Goal: Information Seeking & Learning: Learn about a topic

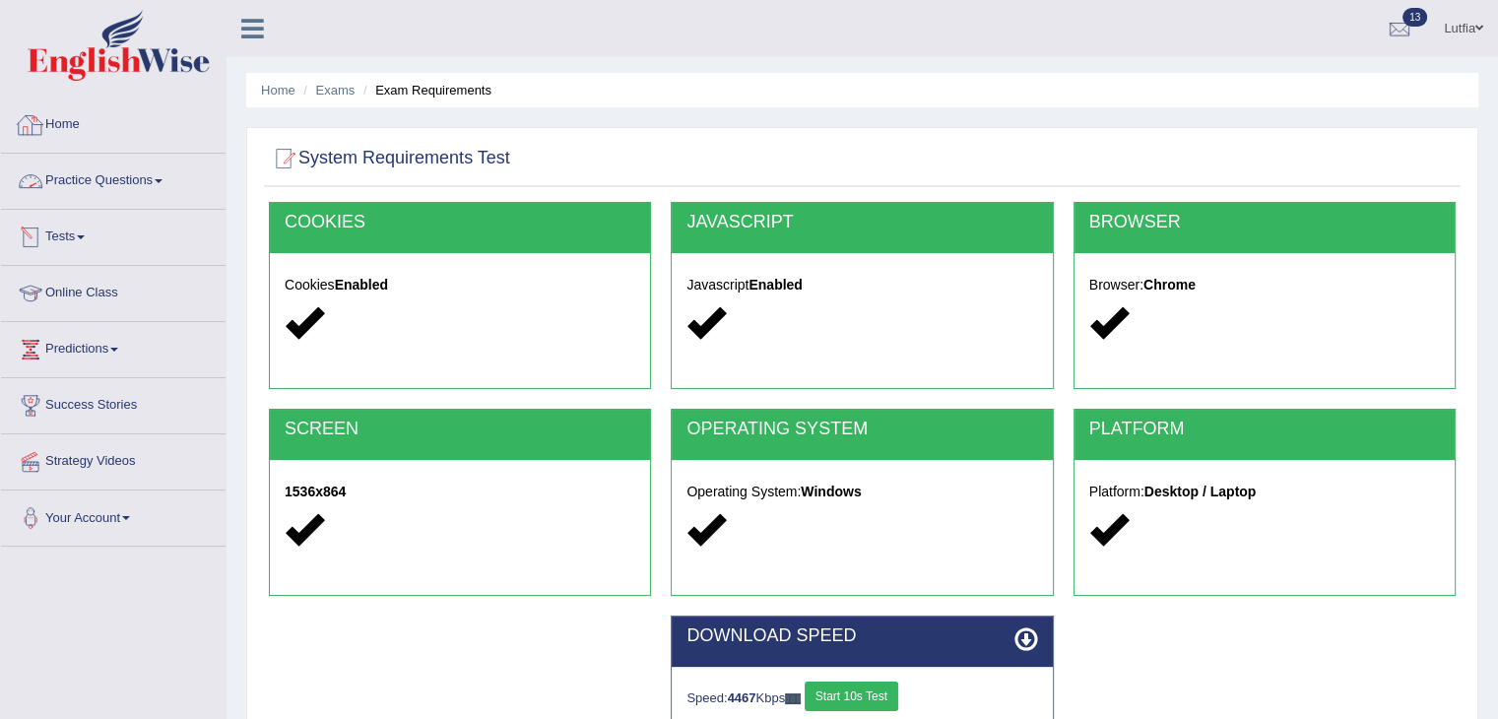
click at [79, 131] on link "Home" at bounding box center [113, 121] width 224 height 49
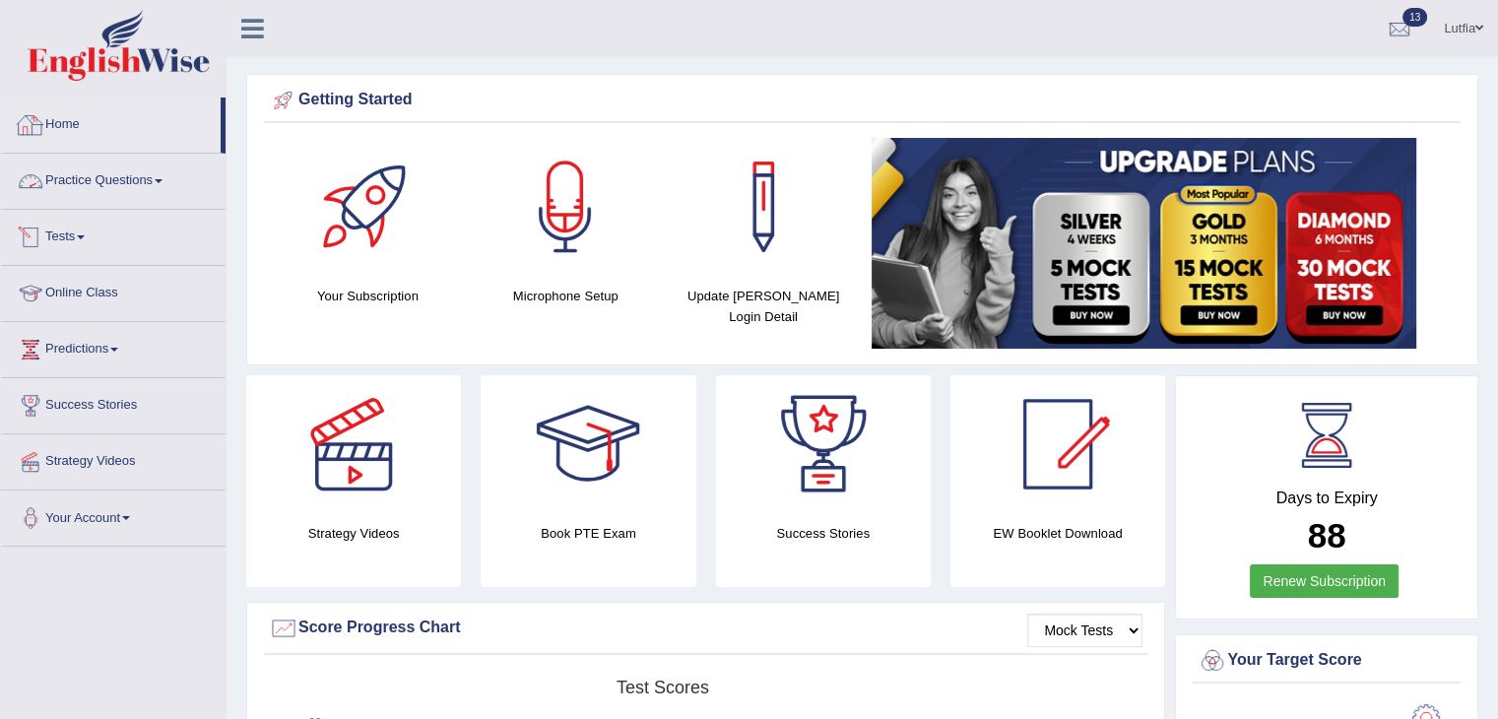
click at [63, 134] on link "Home" at bounding box center [111, 121] width 220 height 49
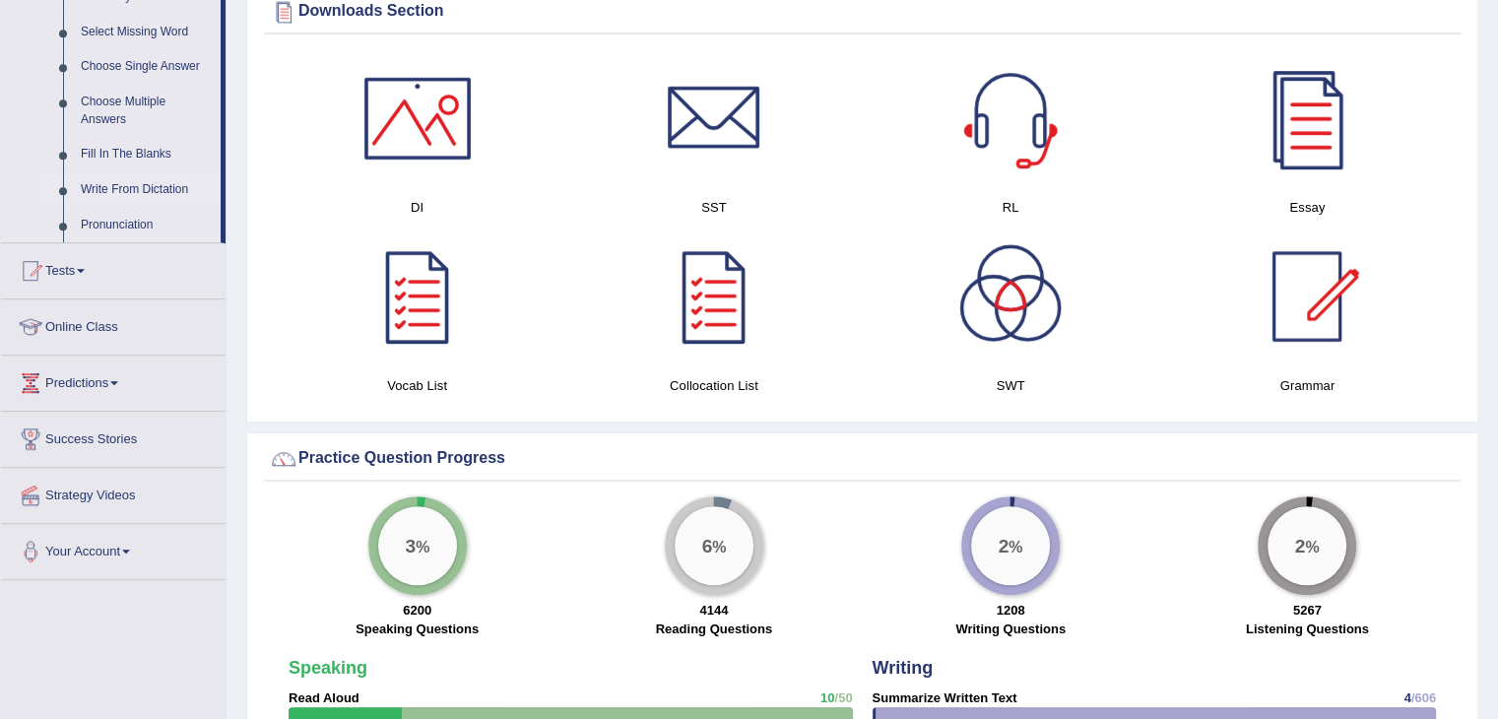
scroll to position [985, 0]
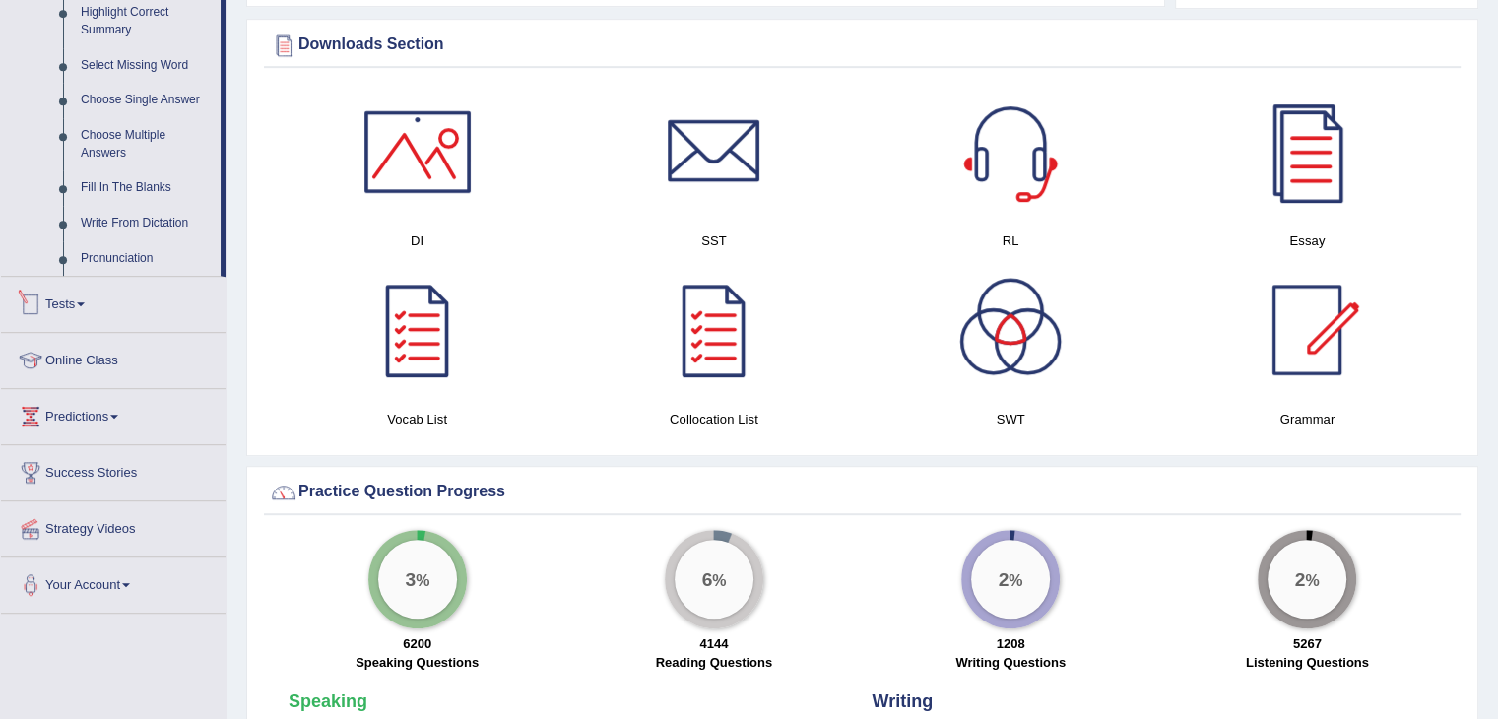
click at [85, 302] on span at bounding box center [81, 304] width 8 height 4
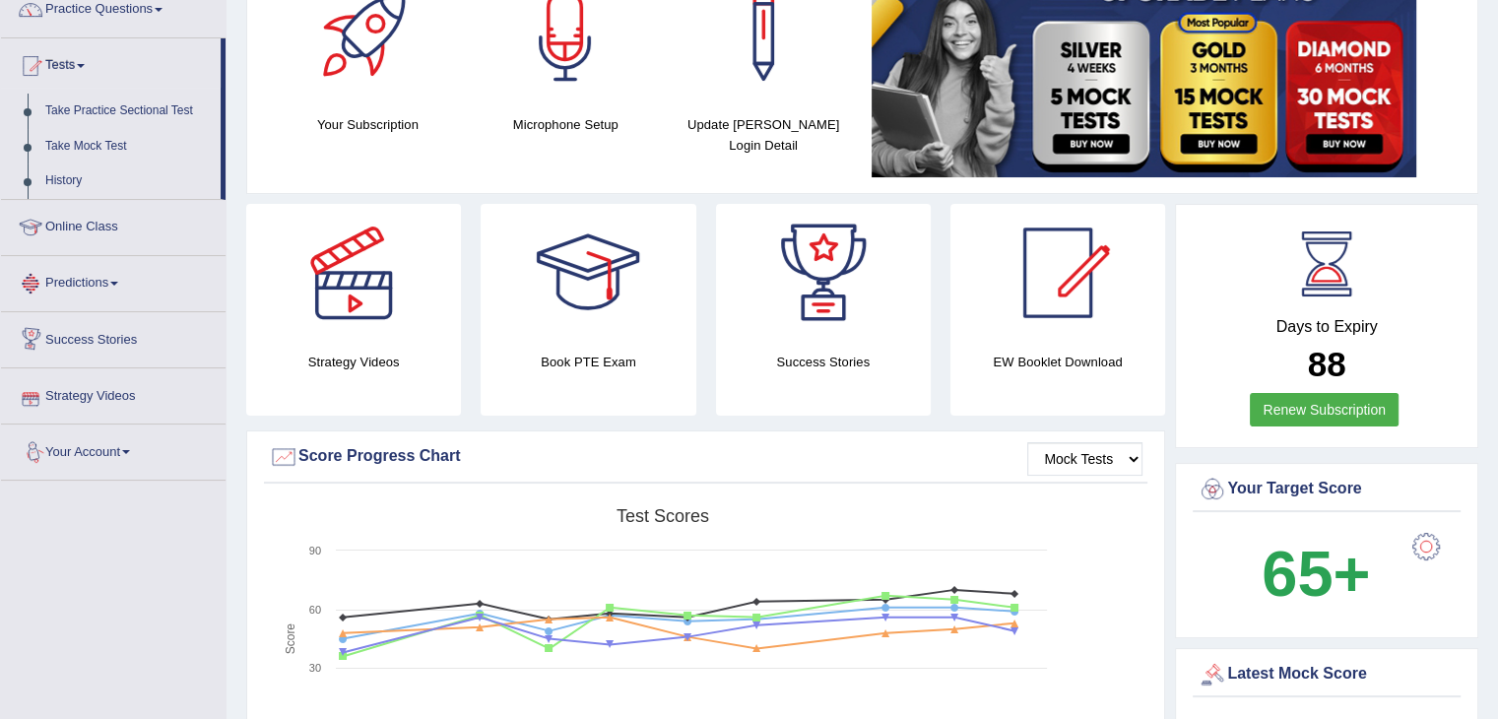
scroll to position [0, 0]
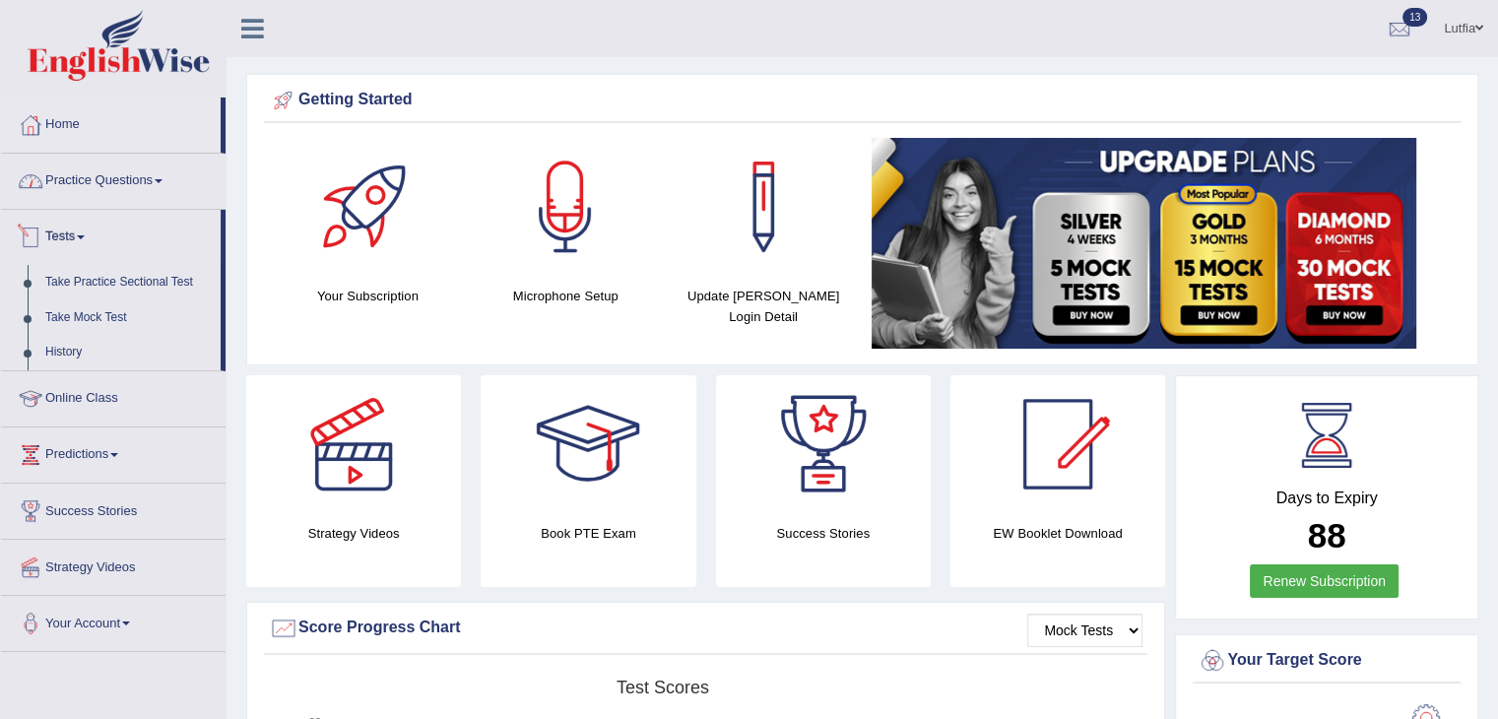
click at [160, 182] on link "Practice Questions" at bounding box center [113, 178] width 224 height 49
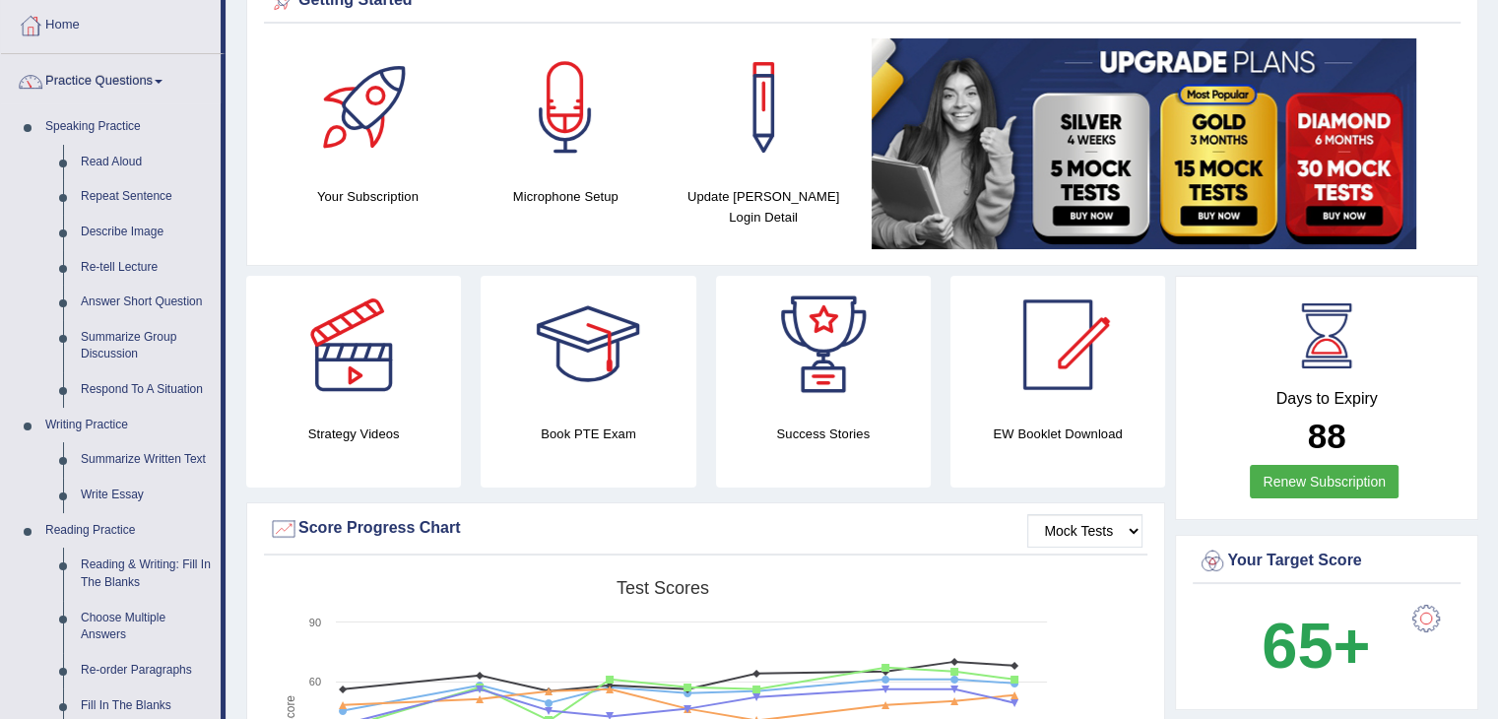
scroll to position [98, 0]
click at [142, 201] on link "Repeat Sentence" at bounding box center [146, 197] width 149 height 35
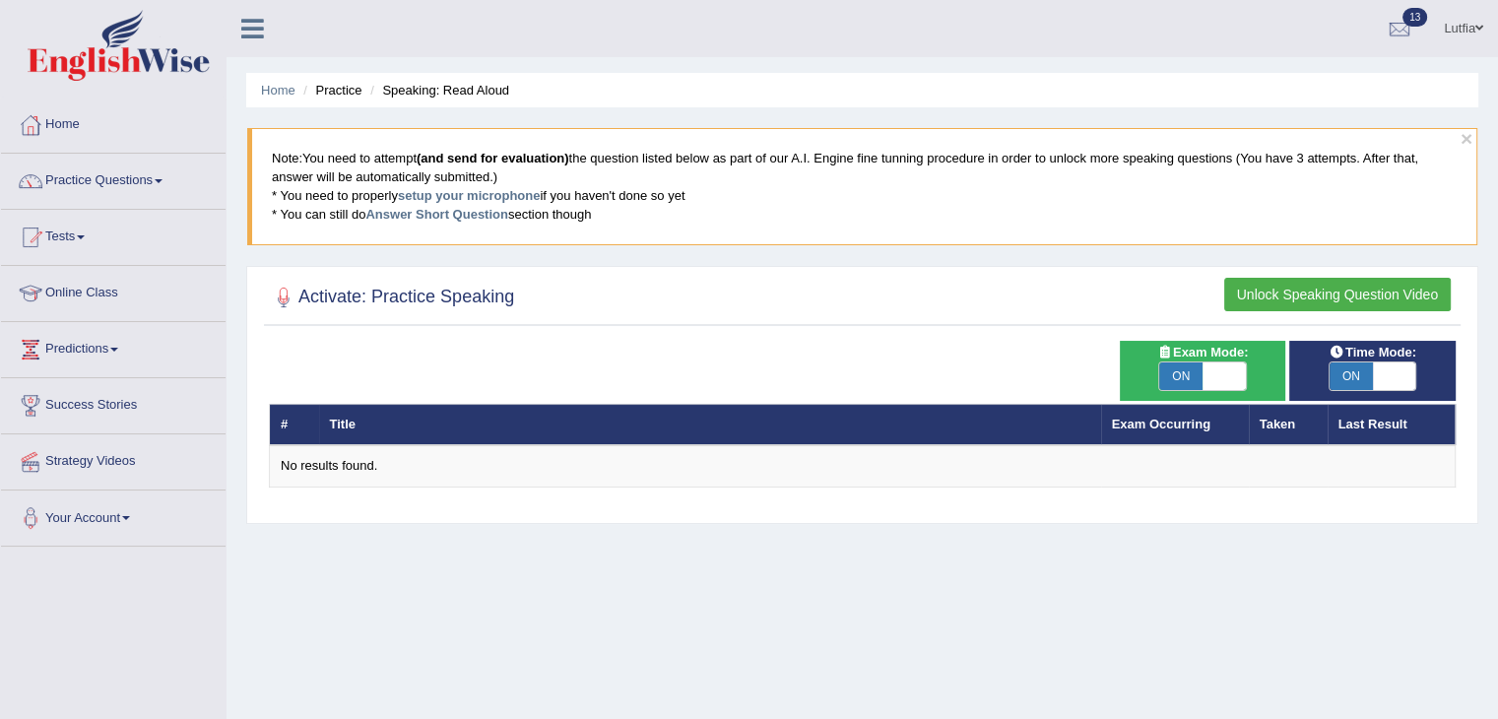
click at [1193, 375] on span "ON" at bounding box center [1180, 376] width 43 height 28
checkbox input "false"
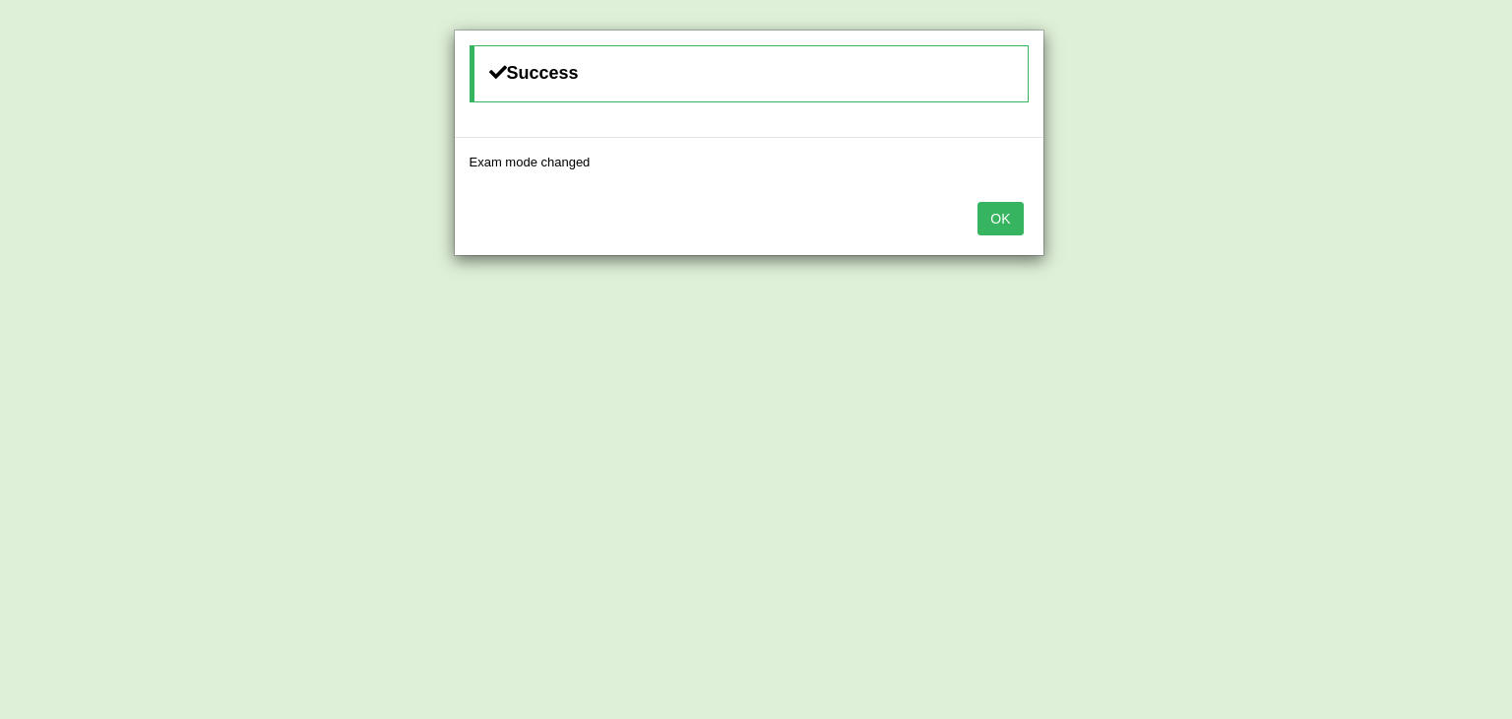
click at [1008, 222] on button "OK" at bounding box center [1000, 218] width 45 height 33
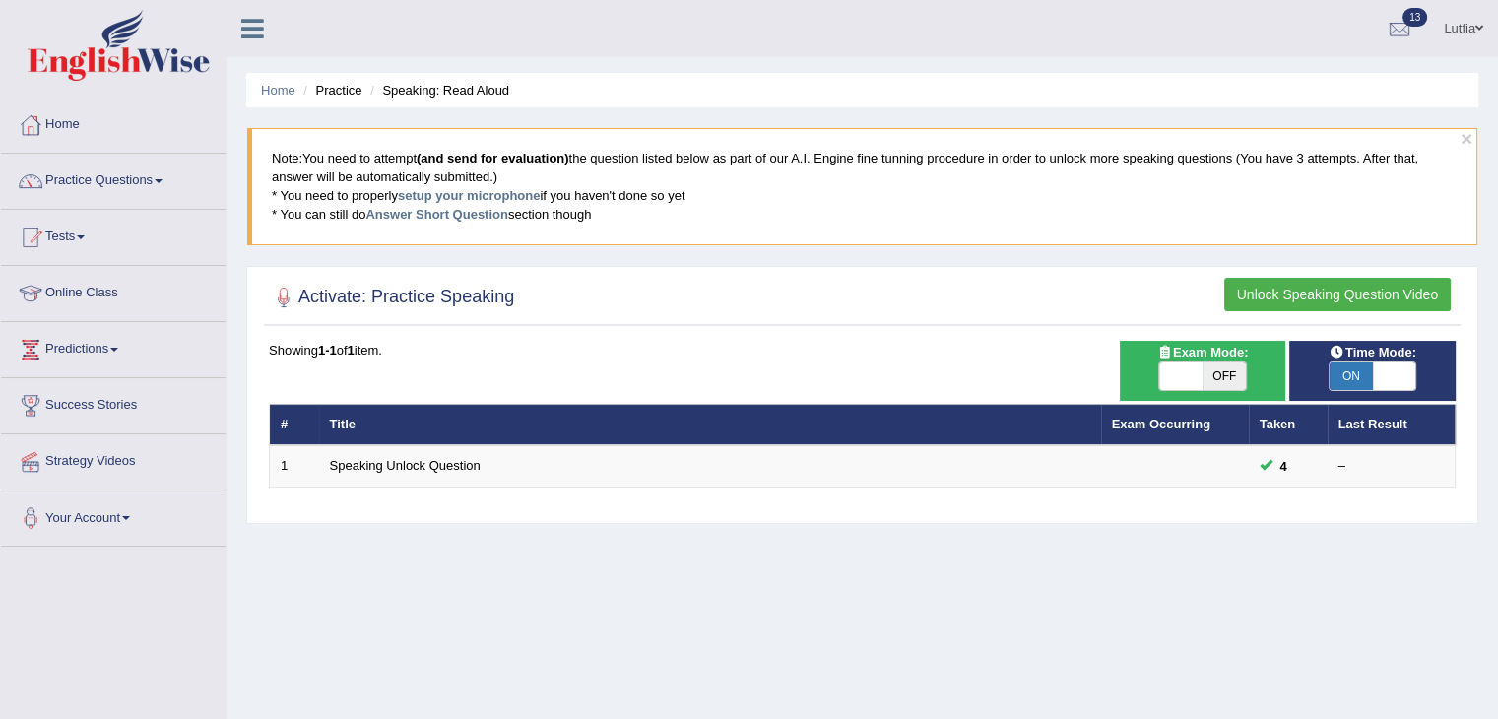
click at [1370, 384] on span "ON" at bounding box center [1350, 376] width 43 height 28
checkbox input "false"
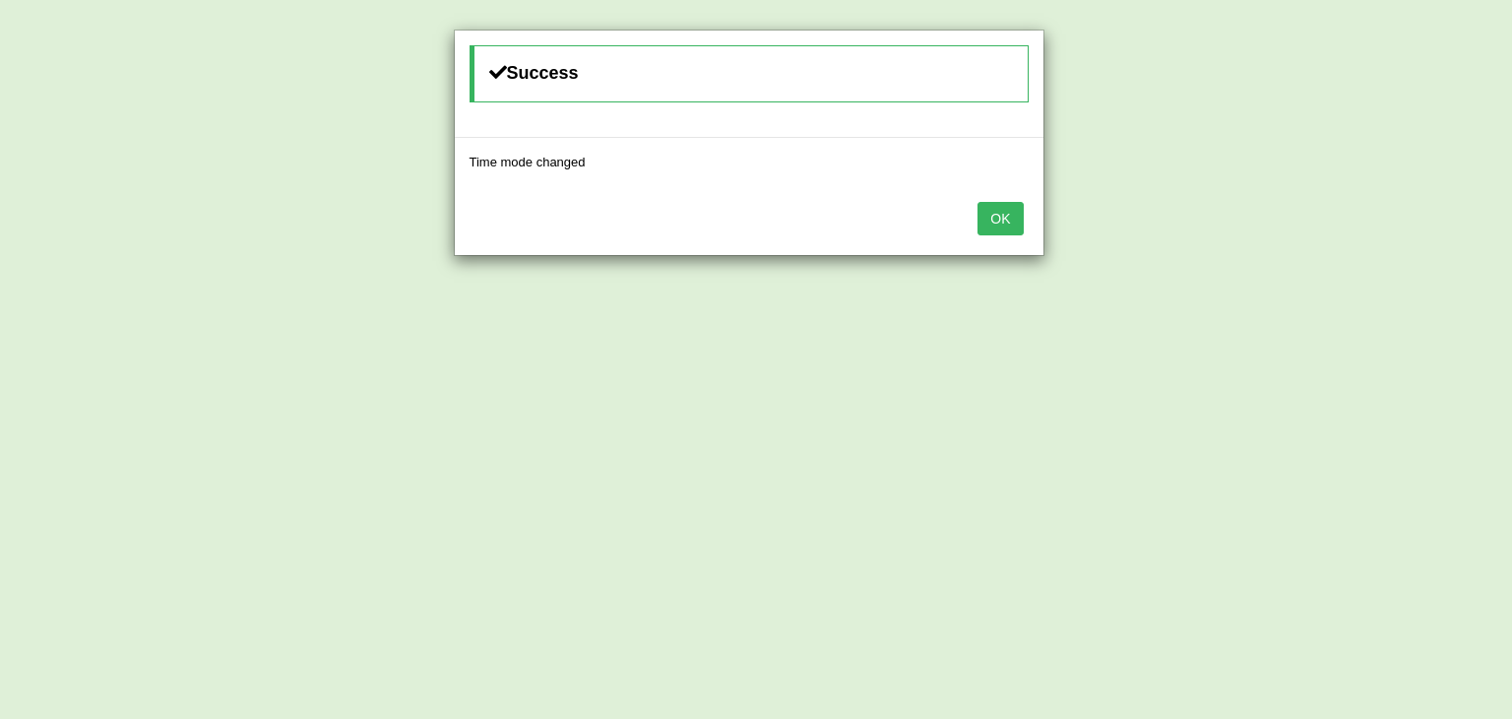
click at [1000, 219] on button "OK" at bounding box center [1000, 218] width 45 height 33
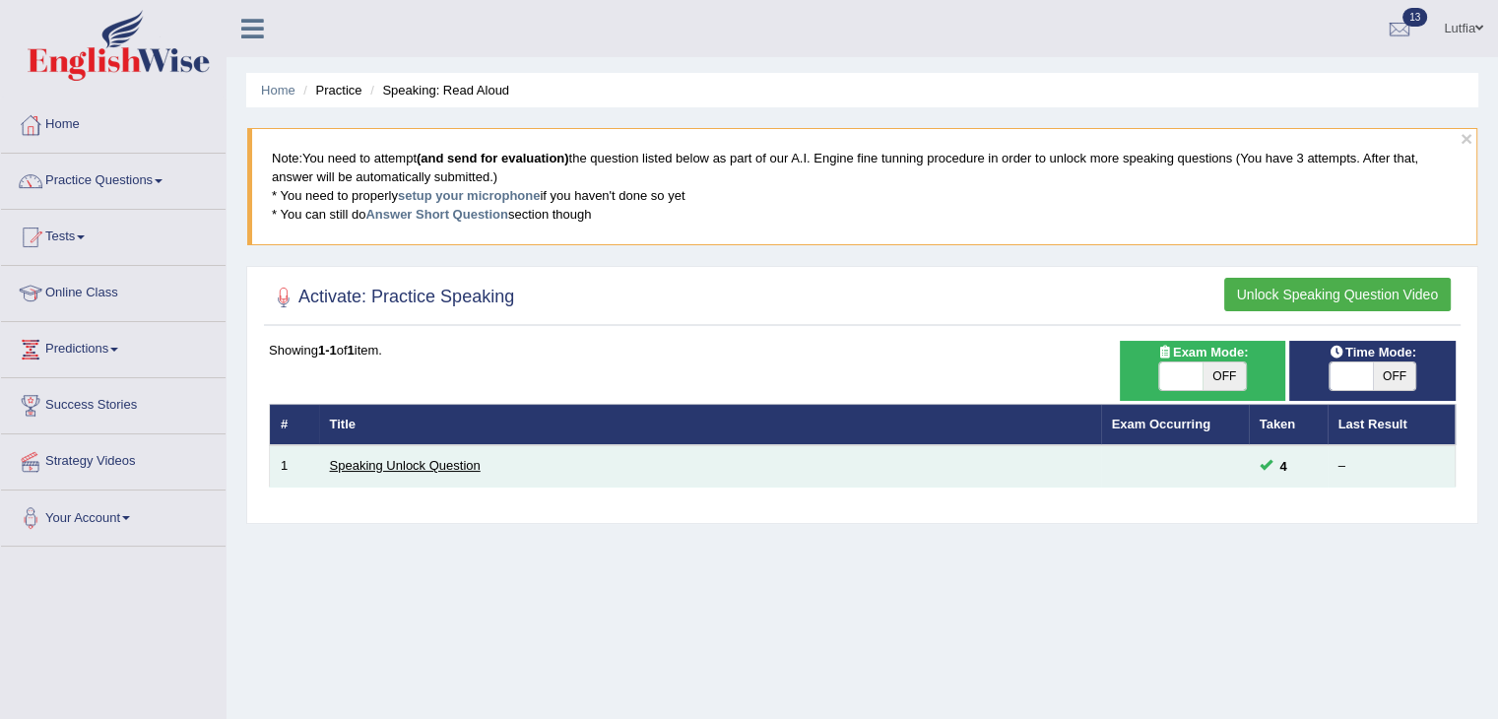
click at [423, 467] on link "Speaking Unlock Question" at bounding box center [405, 465] width 151 height 15
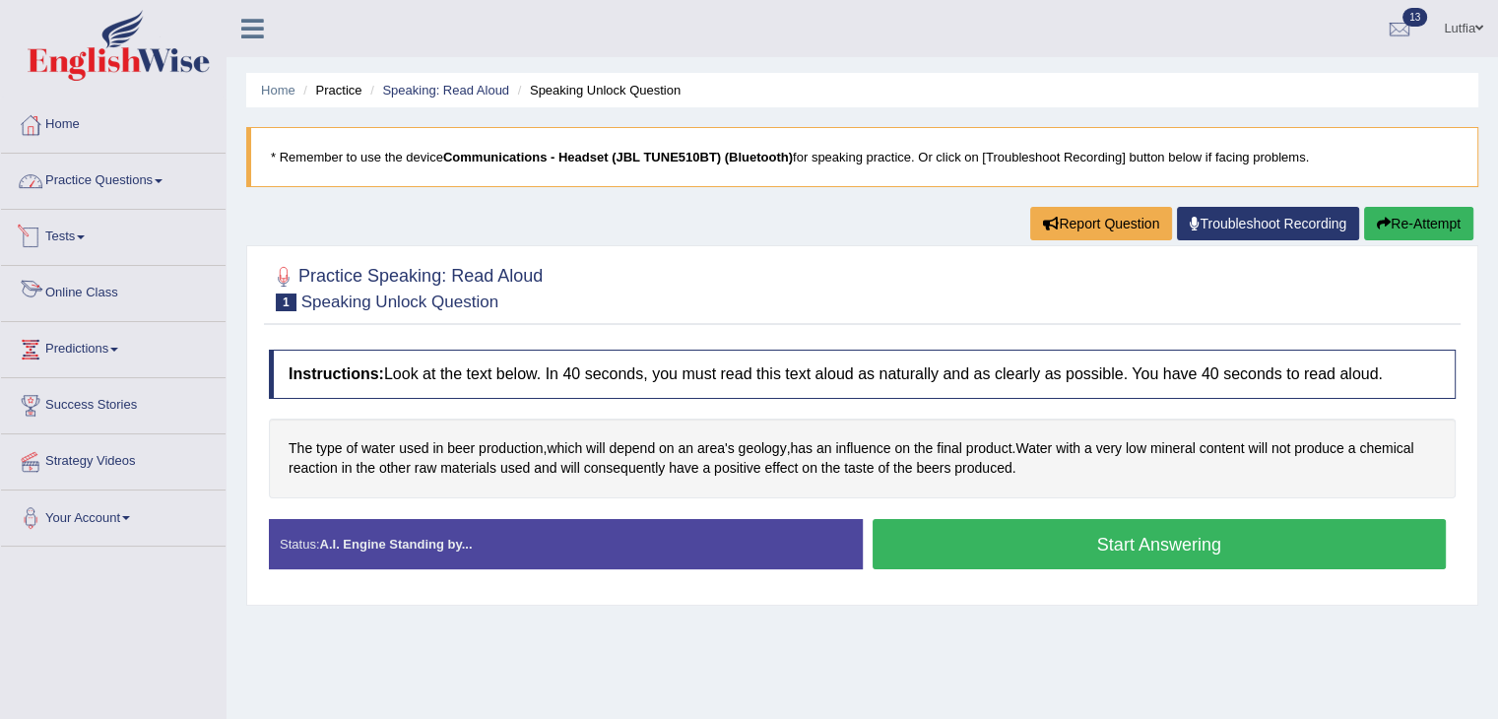
click at [154, 182] on link "Practice Questions" at bounding box center [113, 178] width 224 height 49
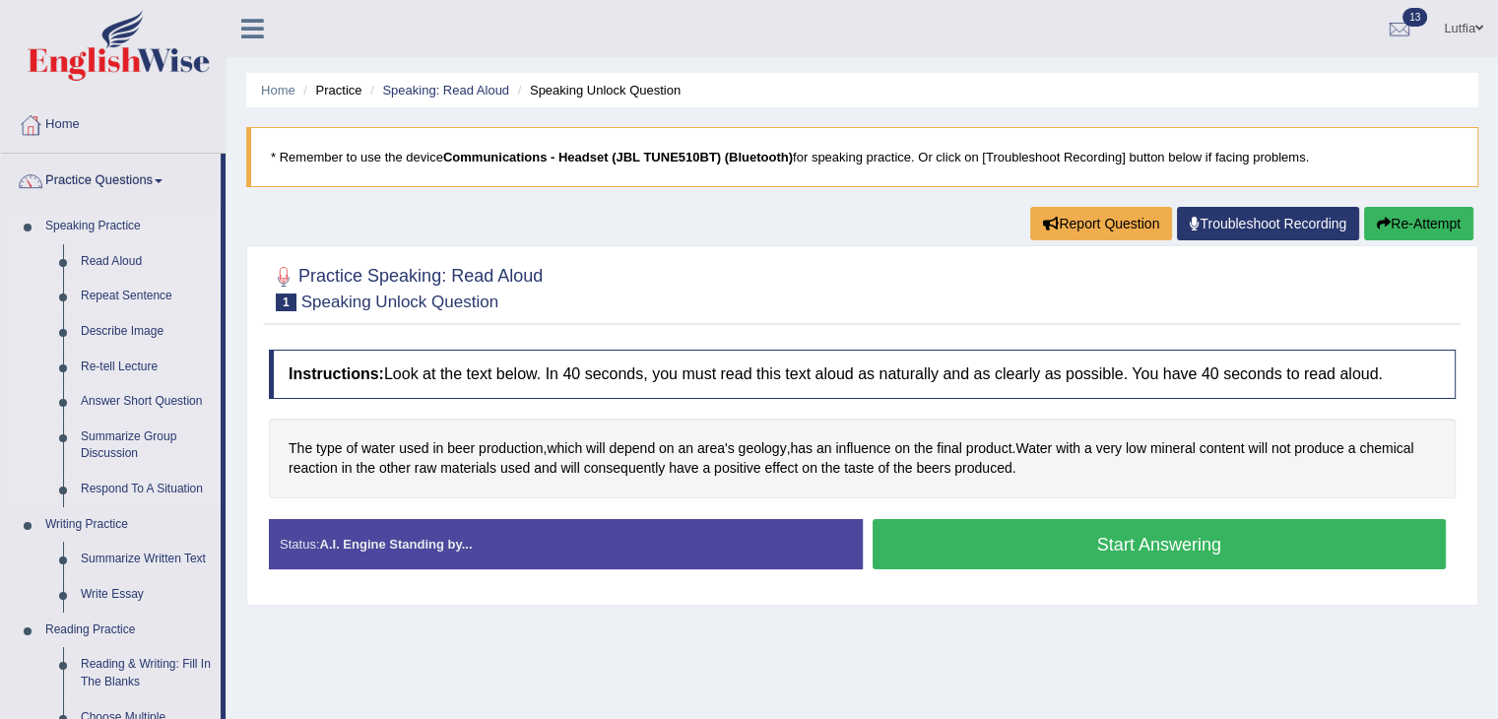
click at [129, 292] on link "Repeat Sentence" at bounding box center [146, 296] width 149 height 35
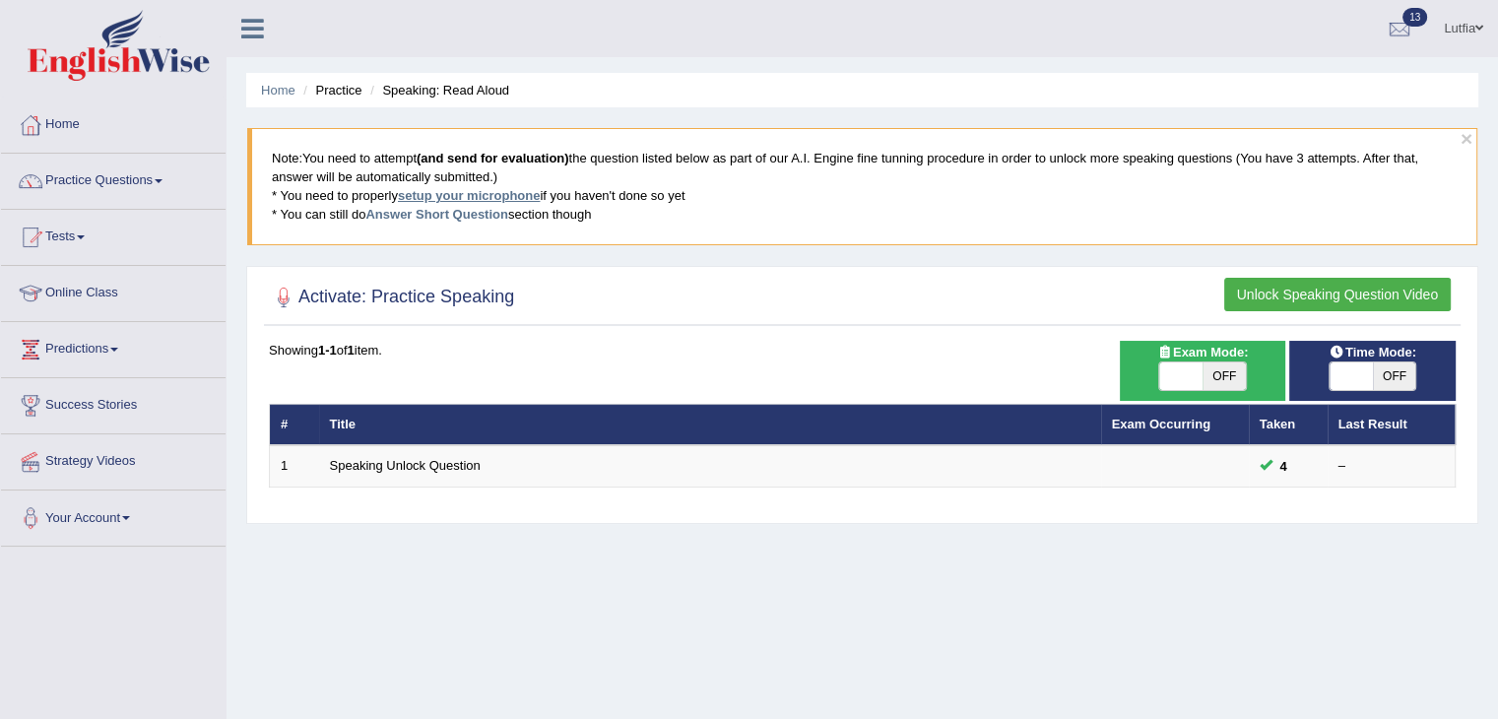
click at [492, 190] on link "setup your microphone" at bounding box center [469, 195] width 142 height 15
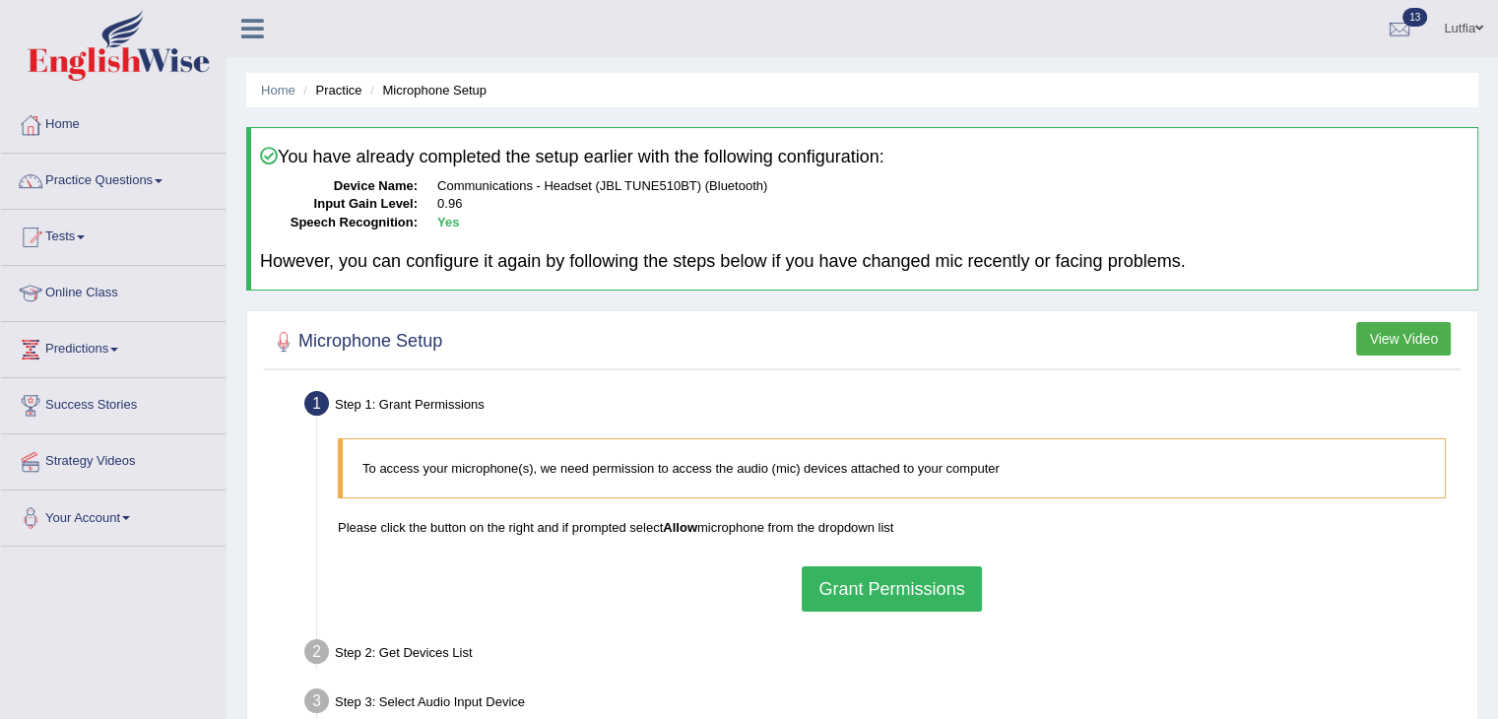
click at [868, 576] on button "Grant Permissions" at bounding box center [890, 588] width 179 height 45
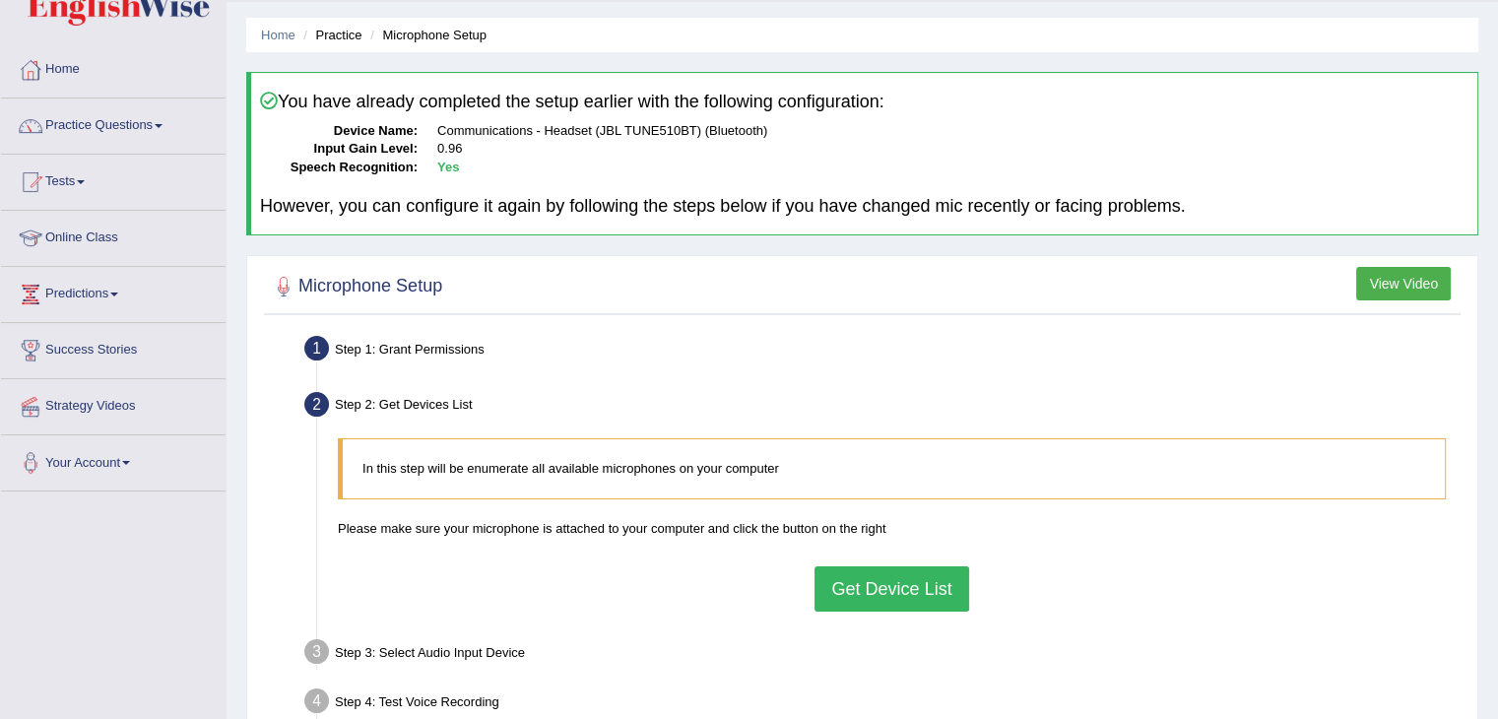
scroll to position [98, 0]
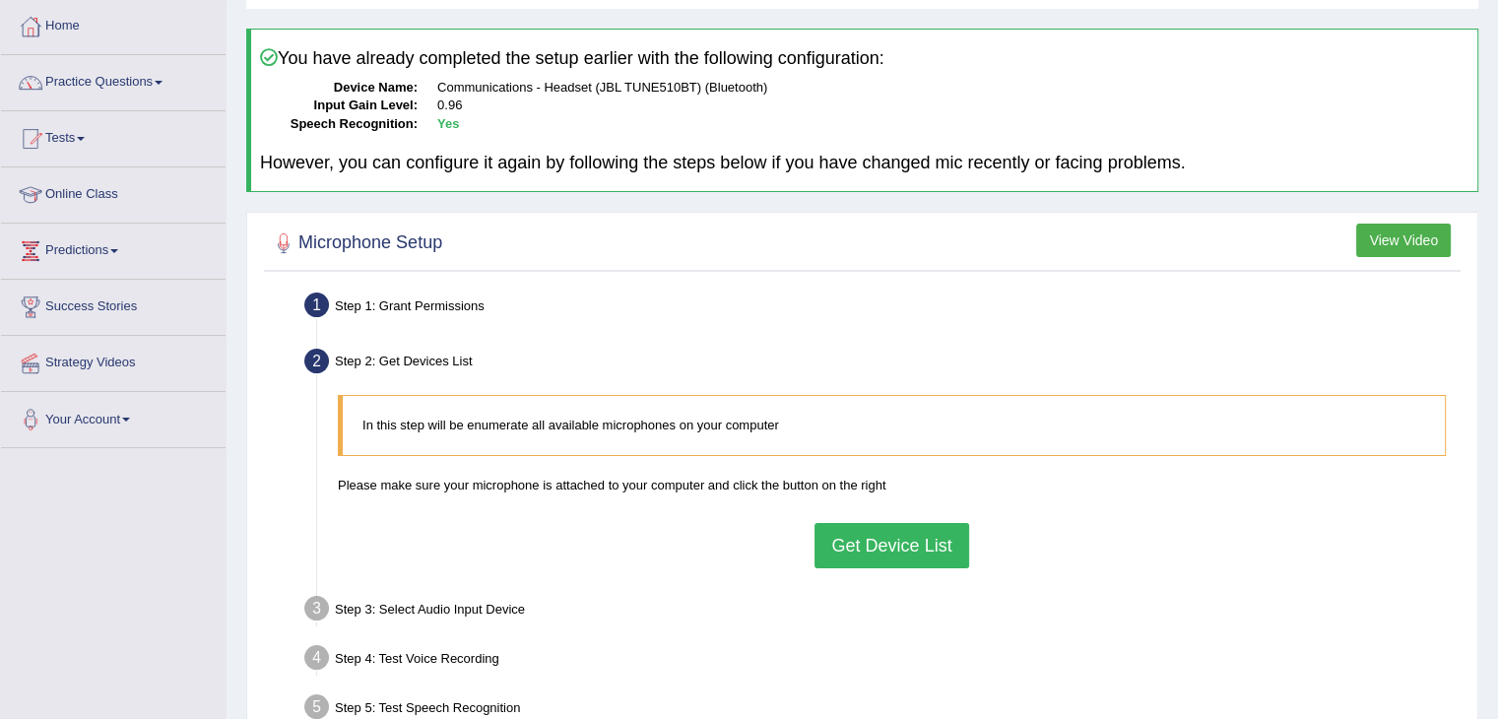
click at [878, 561] on button "Get Device List" at bounding box center [891, 545] width 154 height 45
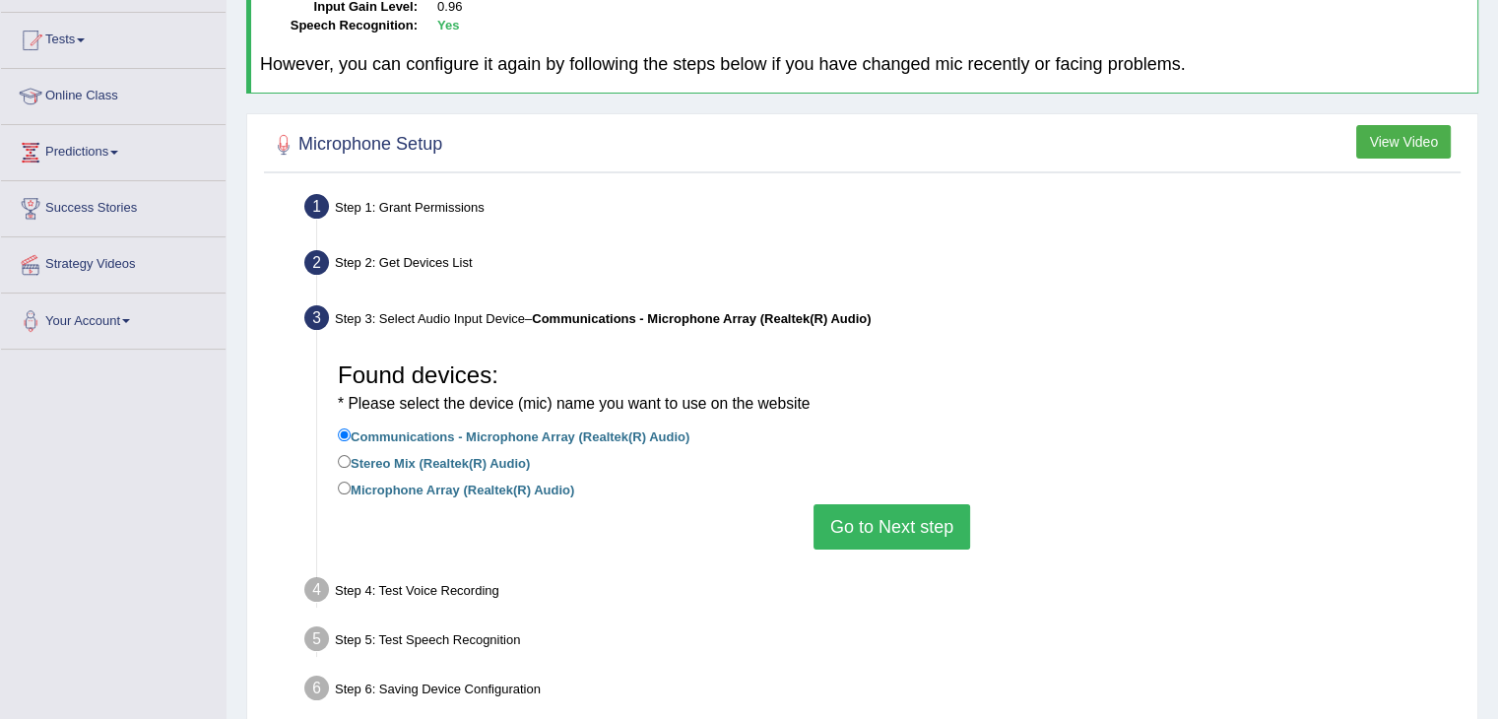
scroll to position [0, 0]
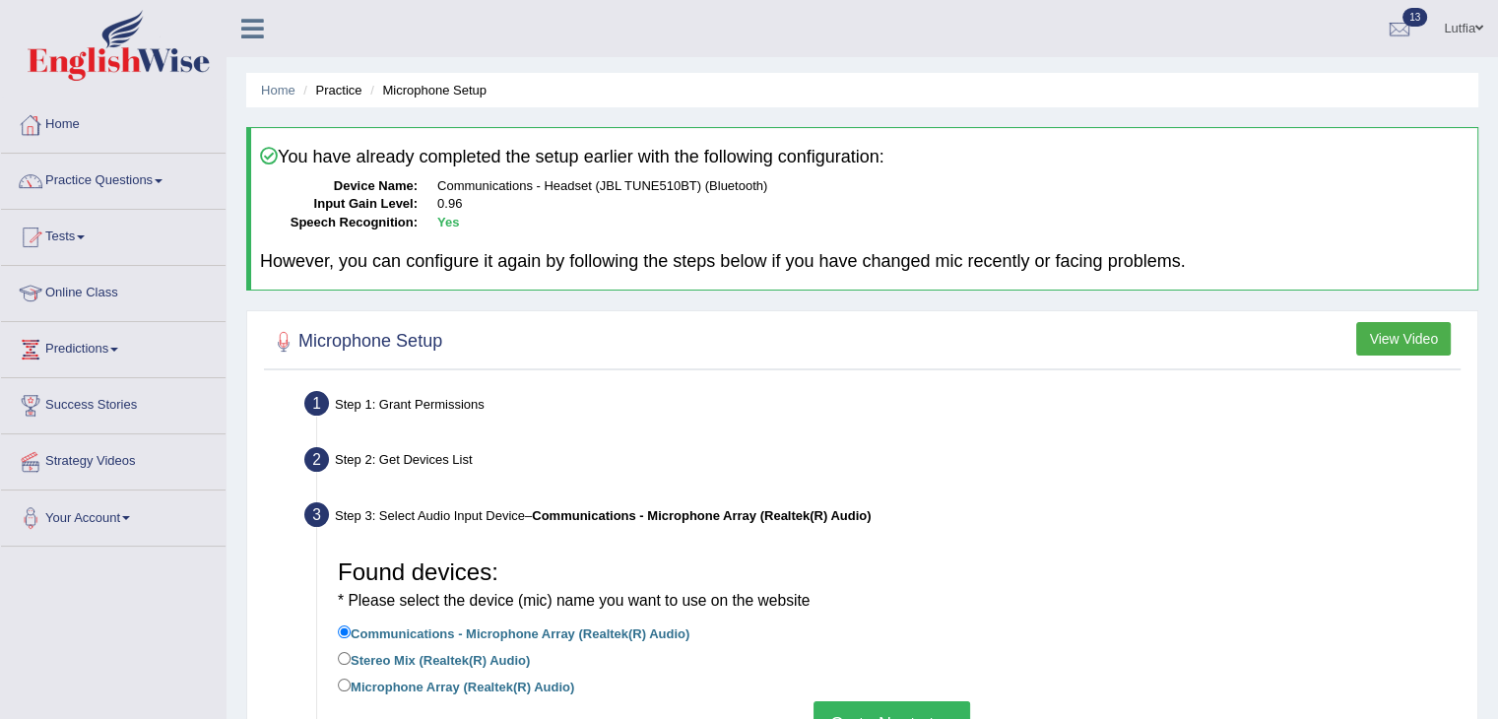
click at [64, 89] on div at bounding box center [113, 48] width 226 height 96
click at [63, 123] on link "Home" at bounding box center [113, 121] width 224 height 49
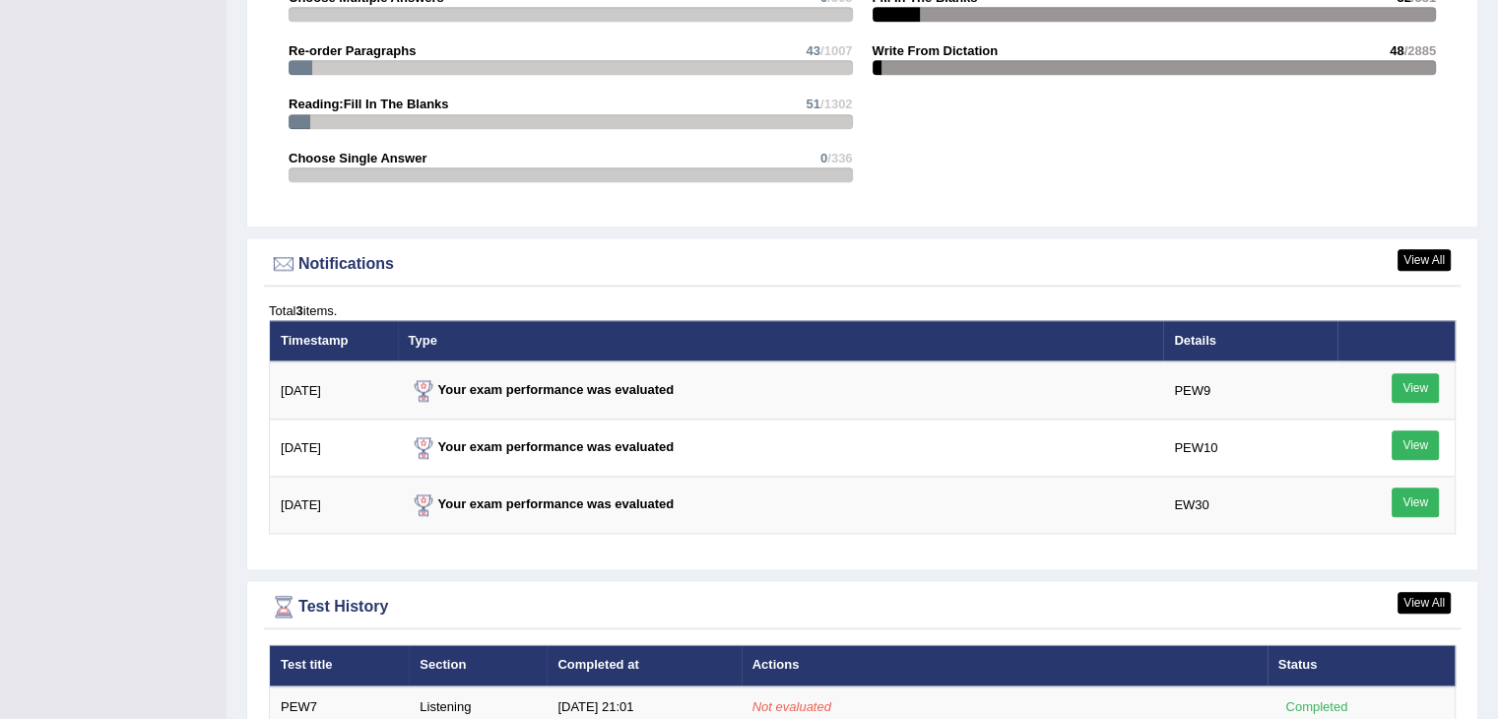
scroll to position [1878, 0]
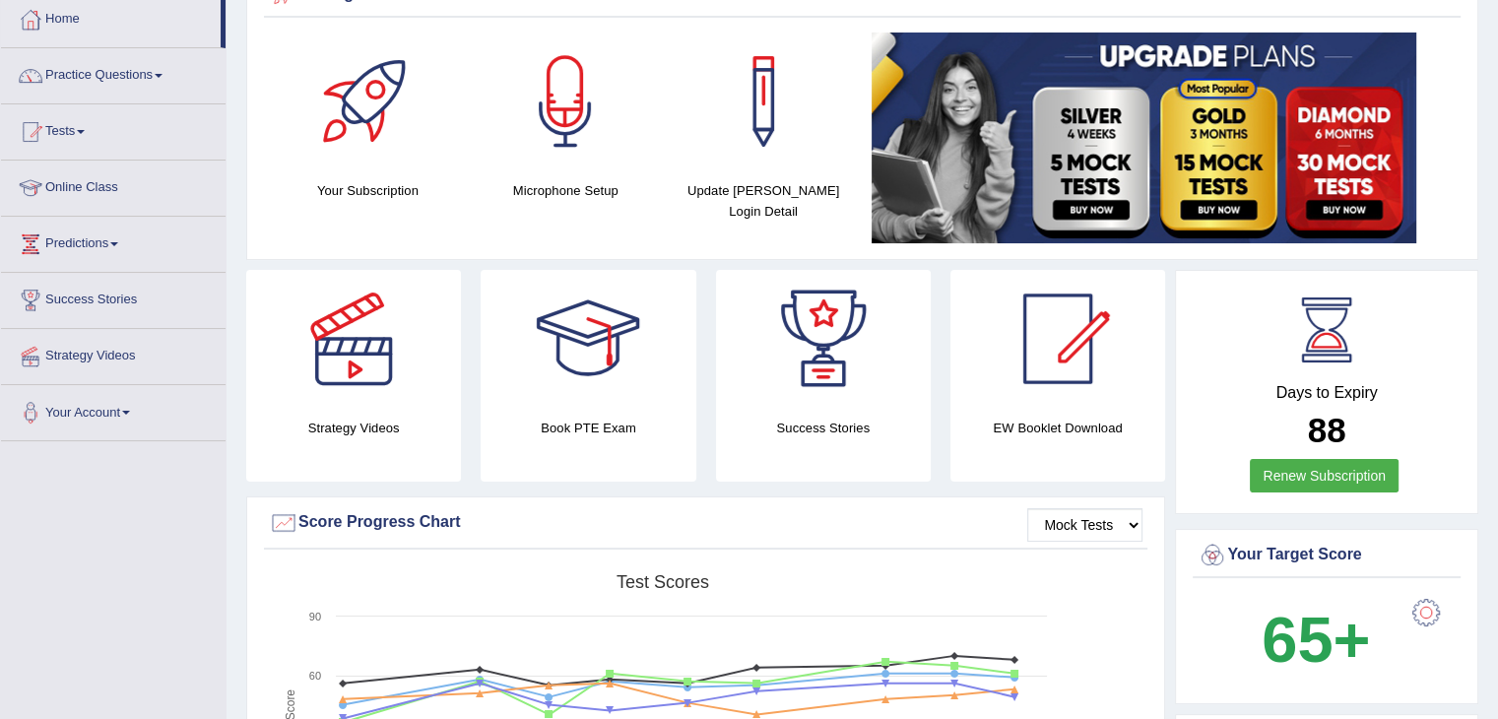
scroll to position [0, 0]
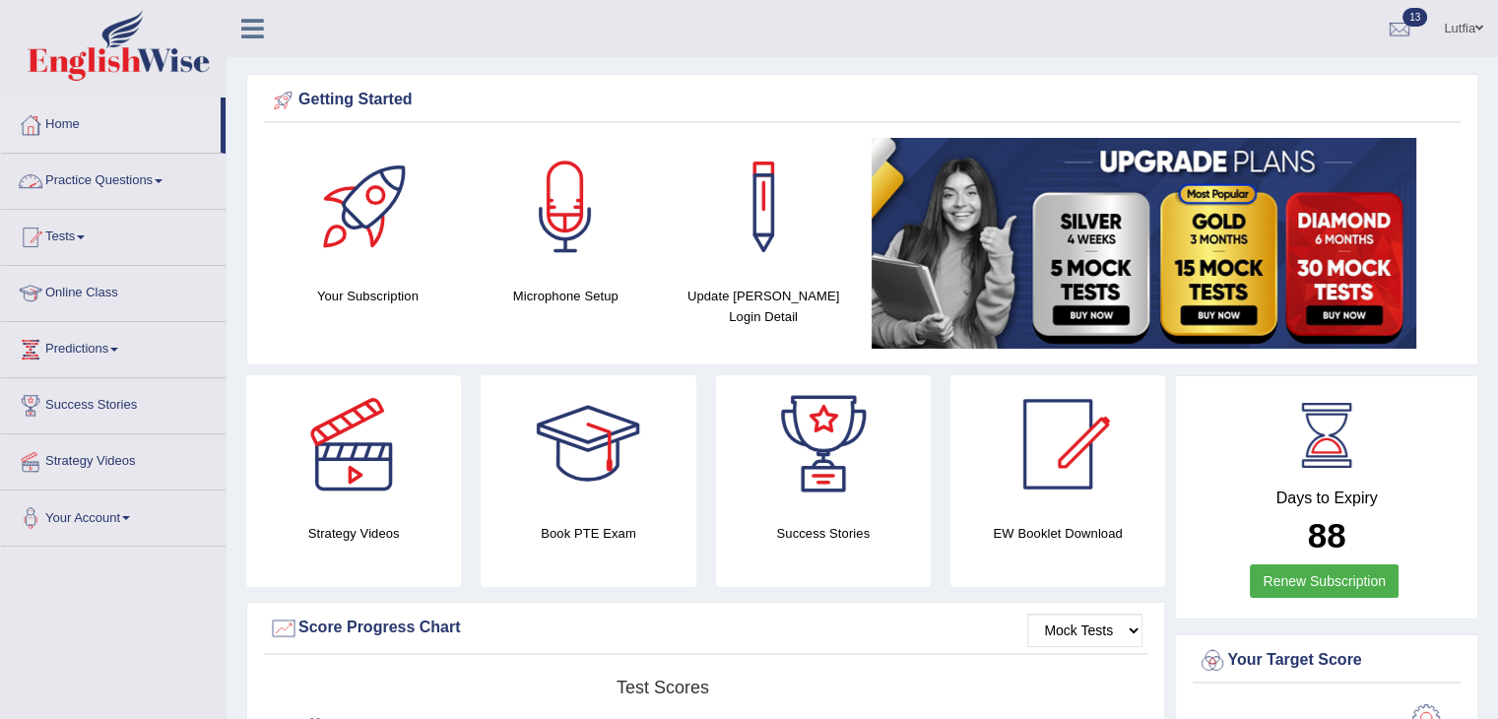
click at [123, 180] on link "Practice Questions" at bounding box center [113, 178] width 224 height 49
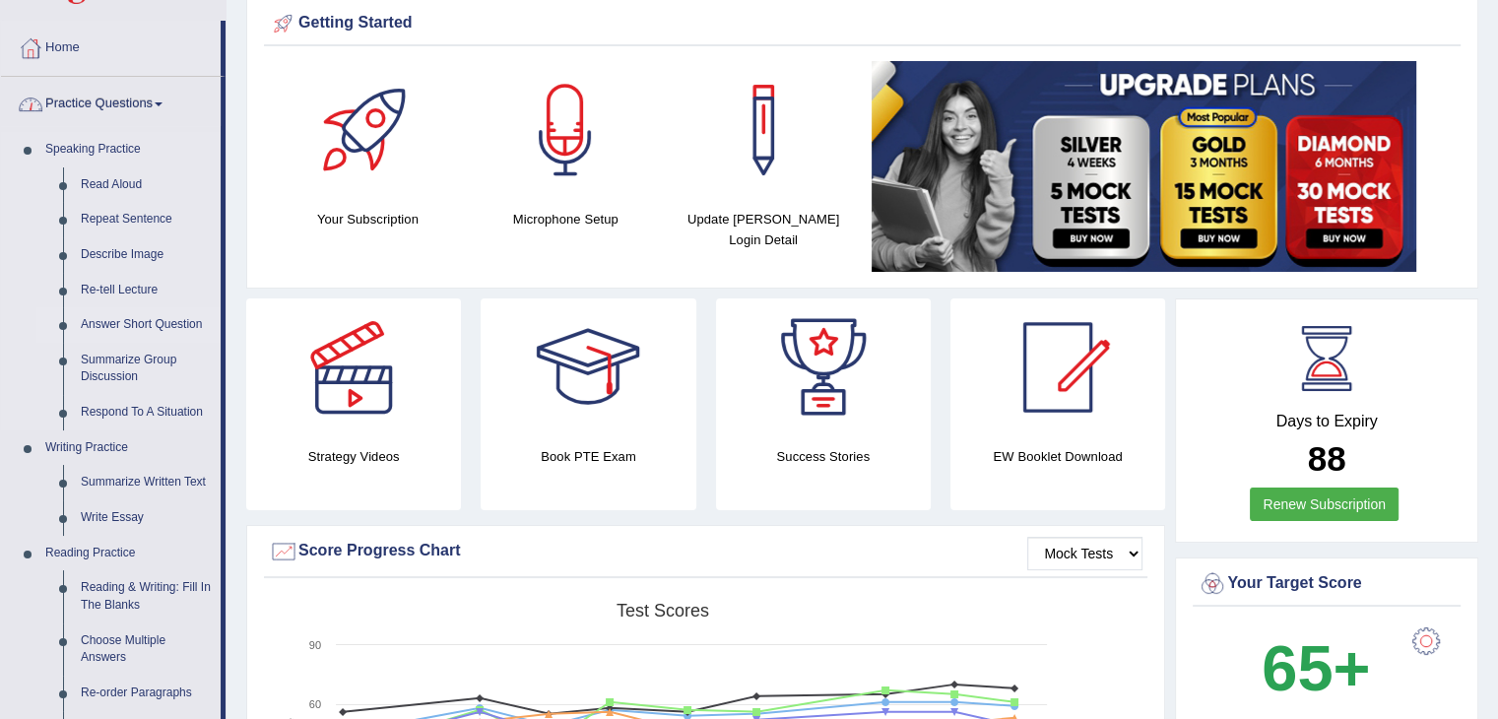
scroll to position [197, 0]
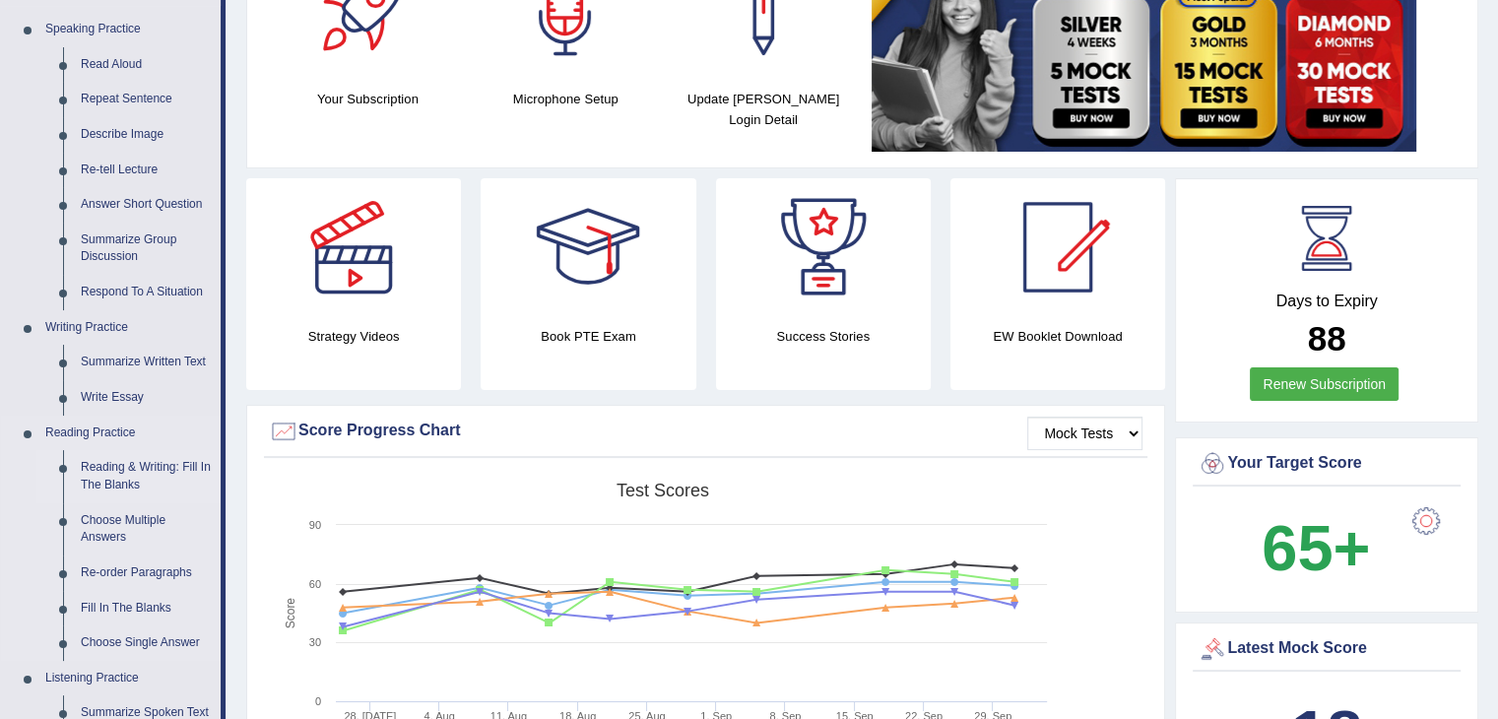
click at [114, 466] on link "Reading & Writing: Fill In The Blanks" at bounding box center [146, 476] width 149 height 52
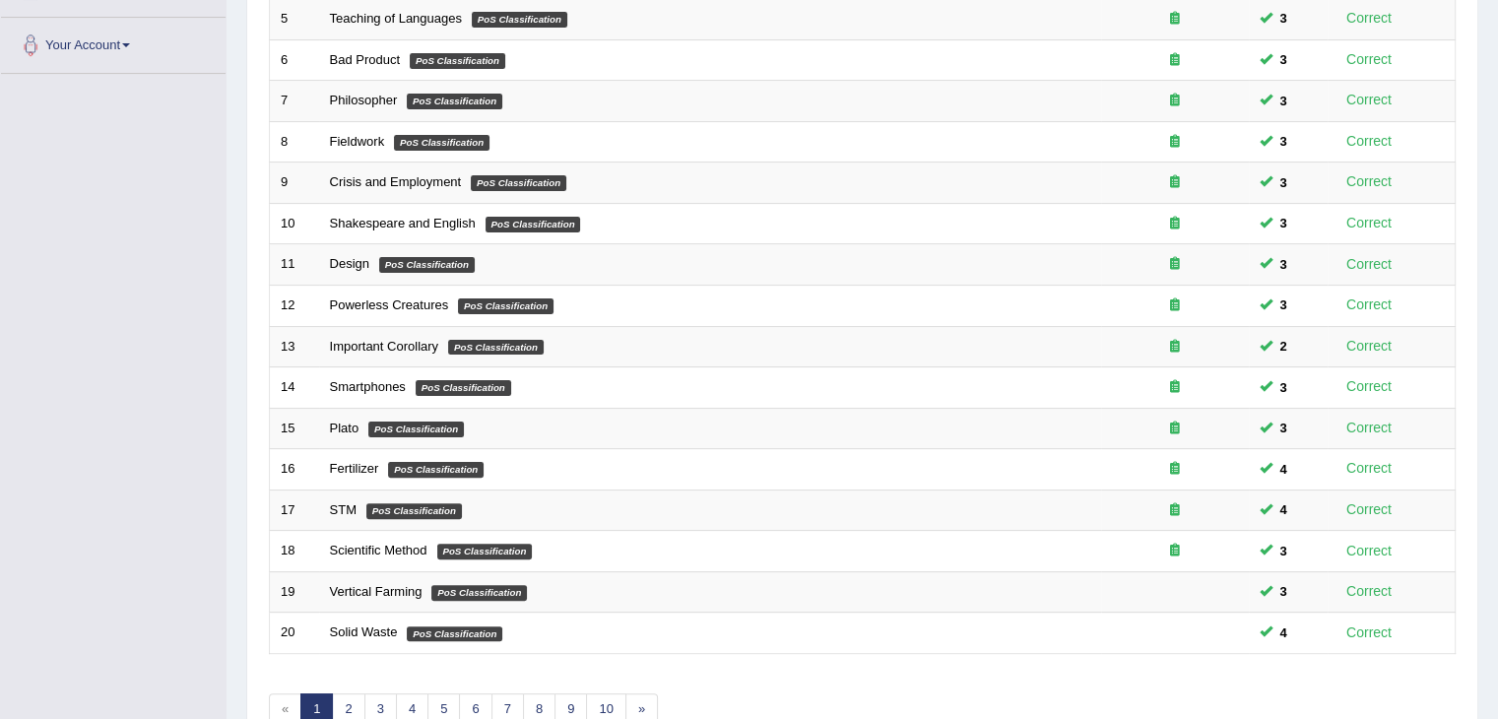
scroll to position [579, 0]
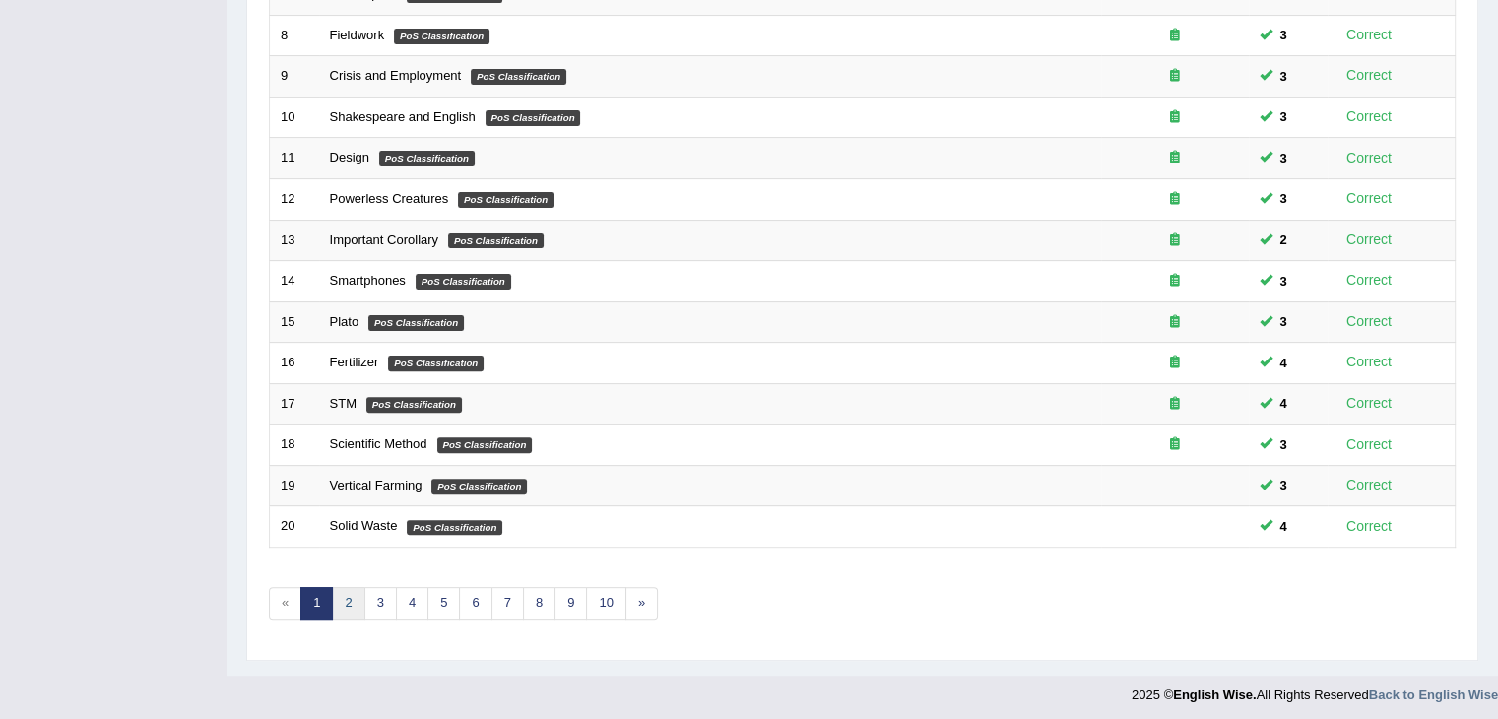
click at [350, 592] on link "2" at bounding box center [348, 603] width 32 height 32
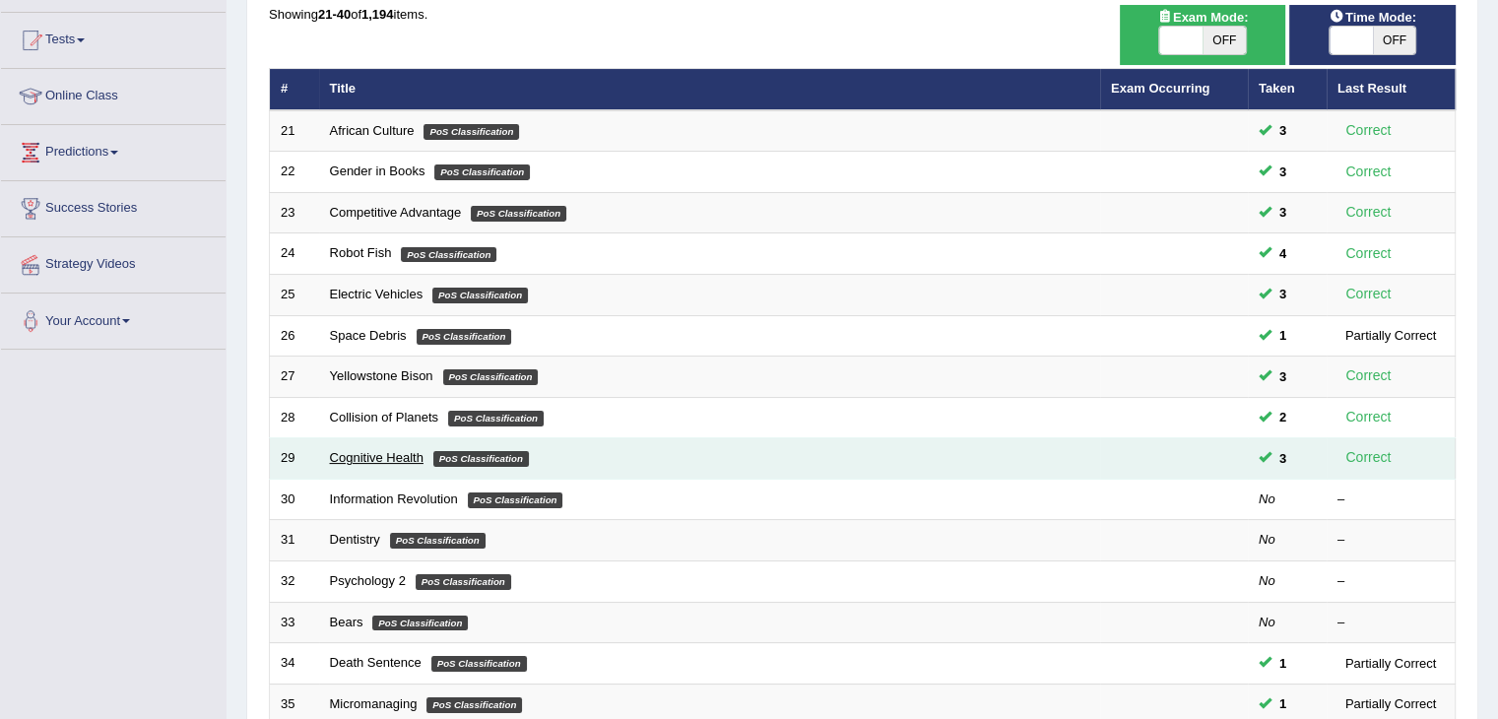
click at [354, 458] on link "Cognitive Health" at bounding box center [377, 457] width 94 height 15
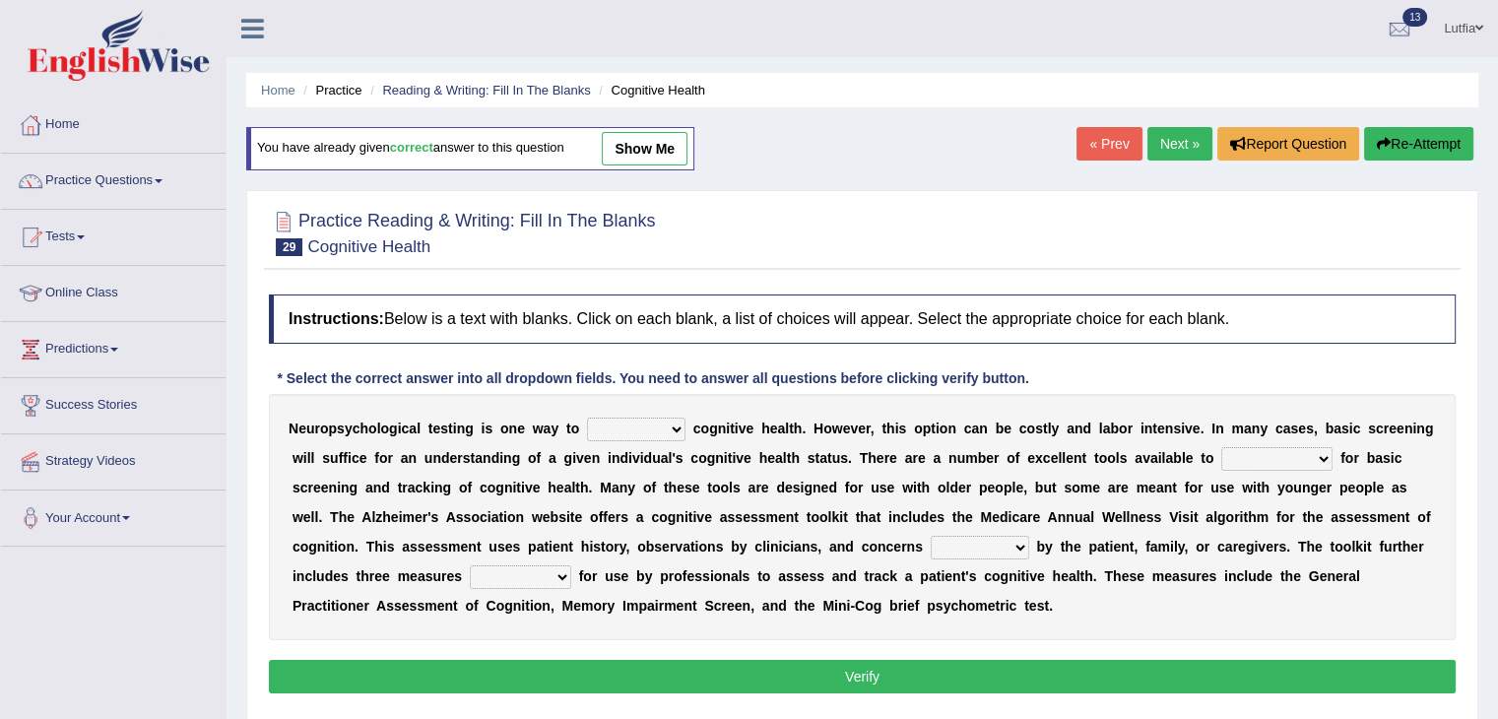
click at [630, 426] on select "obsess assess possess access" at bounding box center [636, 429] width 98 height 24
select select "assess"
click at [587, 417] on select "obsess assess possess access" at bounding box center [636, 429] width 98 height 24
click at [1272, 459] on select "stationers practitioners petitioners questioners" at bounding box center [1276, 459] width 111 height 24
select select "stationers"
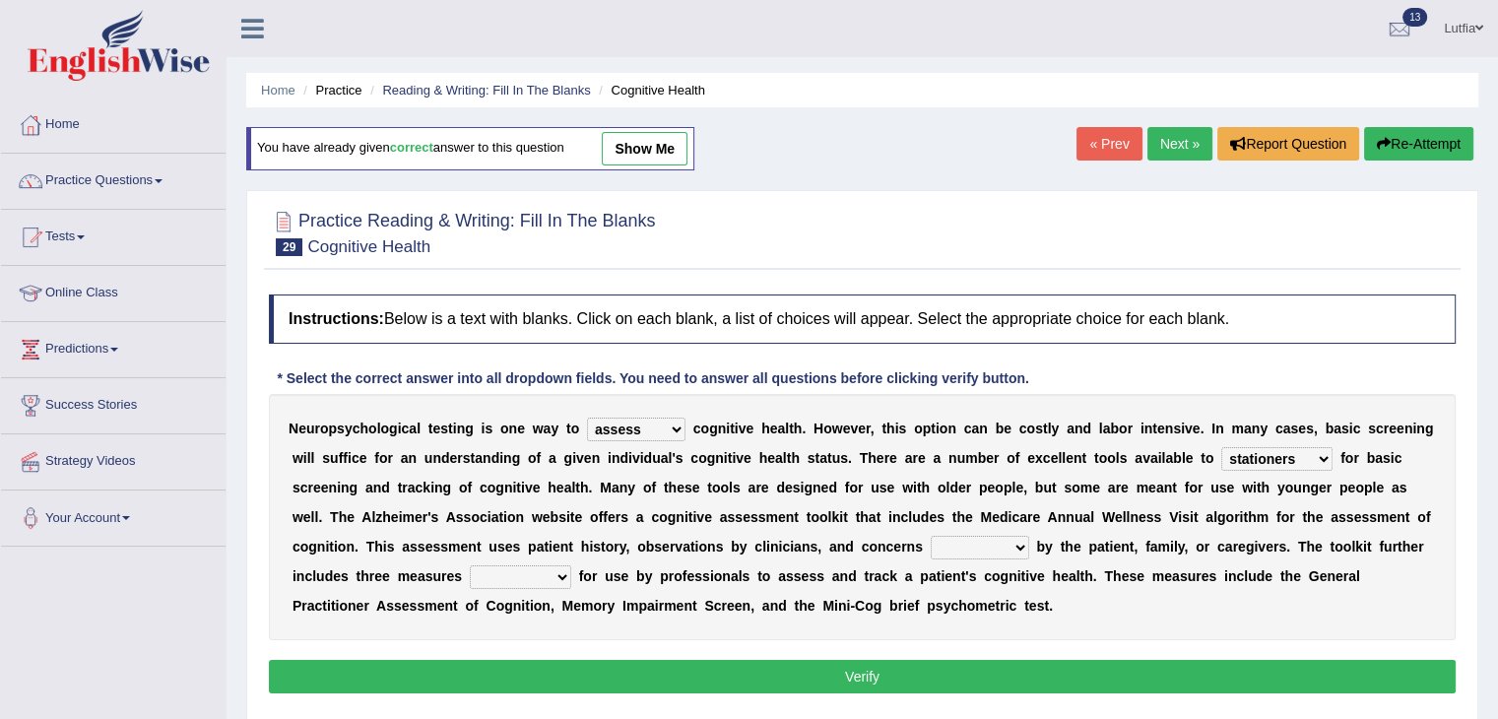
click at [1221, 447] on select "stationers practitioners petitioners questioners" at bounding box center [1276, 459] width 111 height 24
click at [981, 542] on select "raised rising arising praised" at bounding box center [979, 548] width 98 height 24
select select "raised"
click at [930, 536] on select "raised rising arising praised" at bounding box center [979, 548] width 98 height 24
click at [992, 541] on select "raised rising arising praised" at bounding box center [979, 548] width 98 height 24
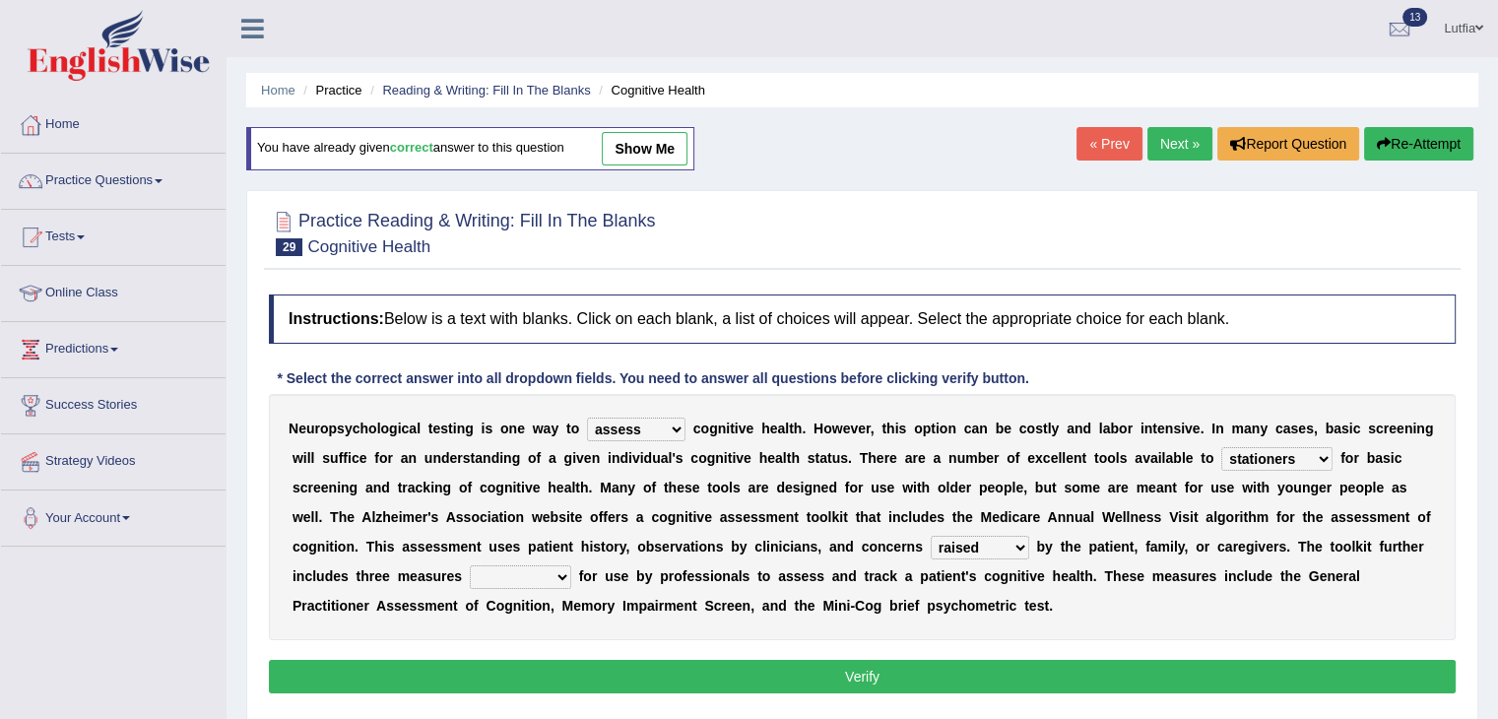
click at [930, 536] on select "raised rising arising praised" at bounding box center [979, 548] width 98 height 24
click at [993, 547] on select "raised rising arising praised" at bounding box center [979, 548] width 98 height 24
select select "raised"
click at [930, 536] on select "raised rising arising praised" at bounding box center [979, 548] width 98 height 24
click at [544, 572] on select "validated intimidated dilapidated antedated" at bounding box center [520, 577] width 101 height 24
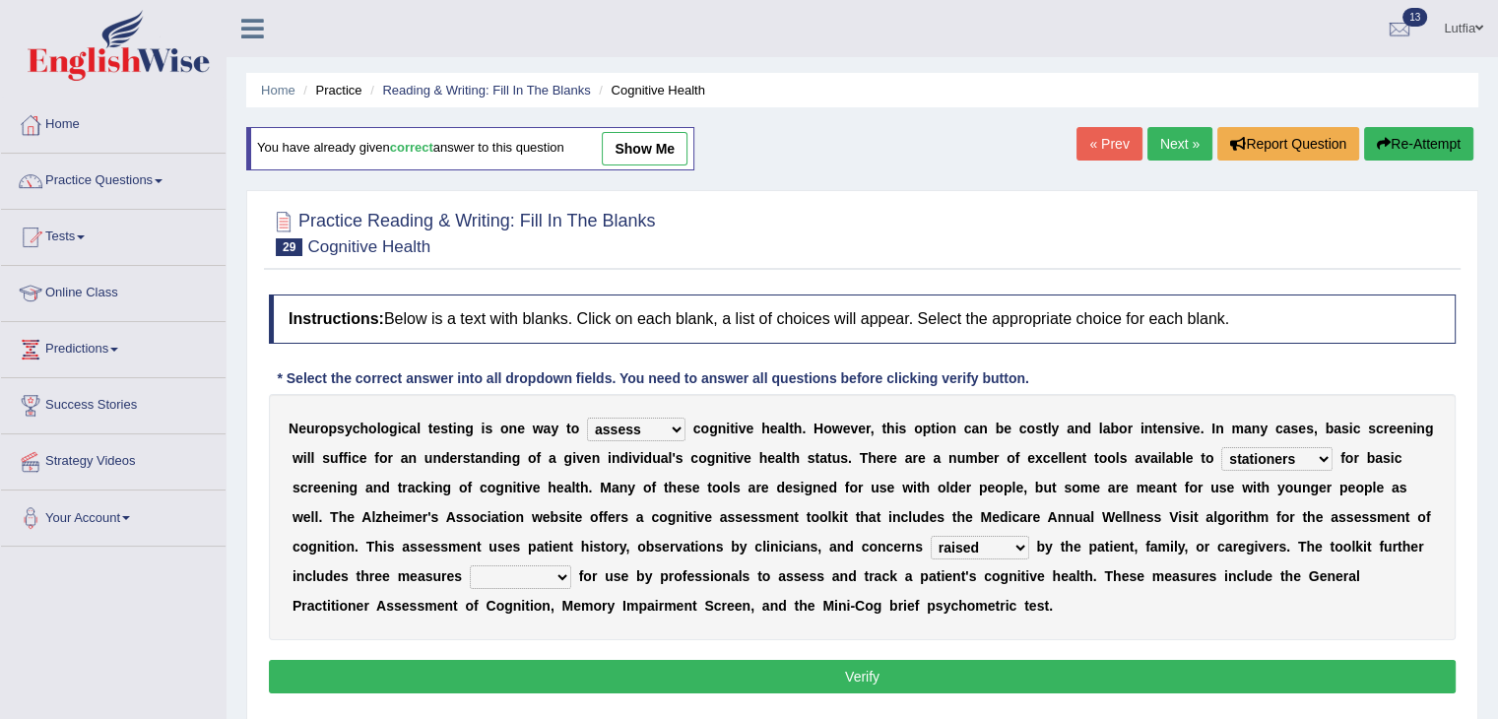
select select "validated"
click at [470, 565] on select "validated intimidated dilapidated antedated" at bounding box center [520, 577] width 101 height 24
click at [700, 673] on button "Verify" at bounding box center [862, 676] width 1186 height 33
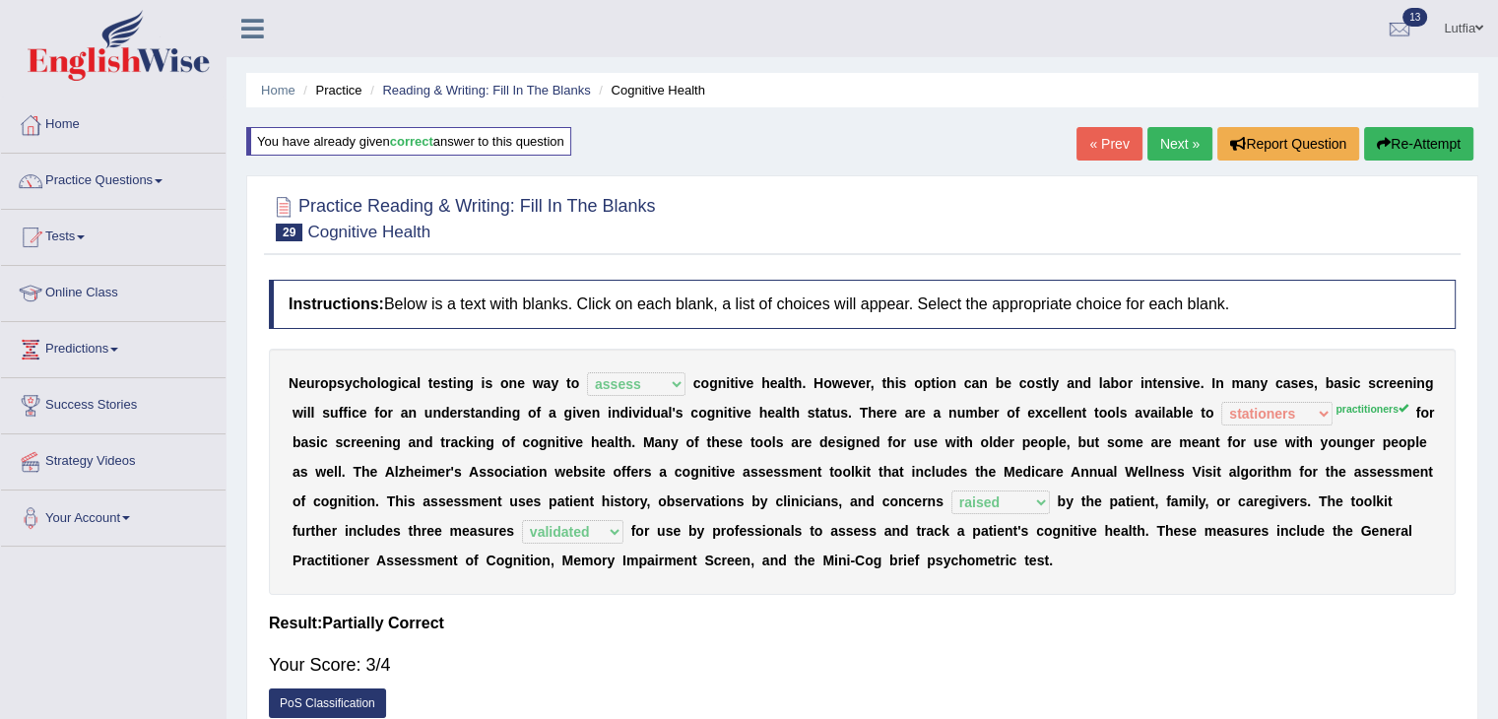
click at [1417, 152] on button "Re-Attempt" at bounding box center [1418, 143] width 109 height 33
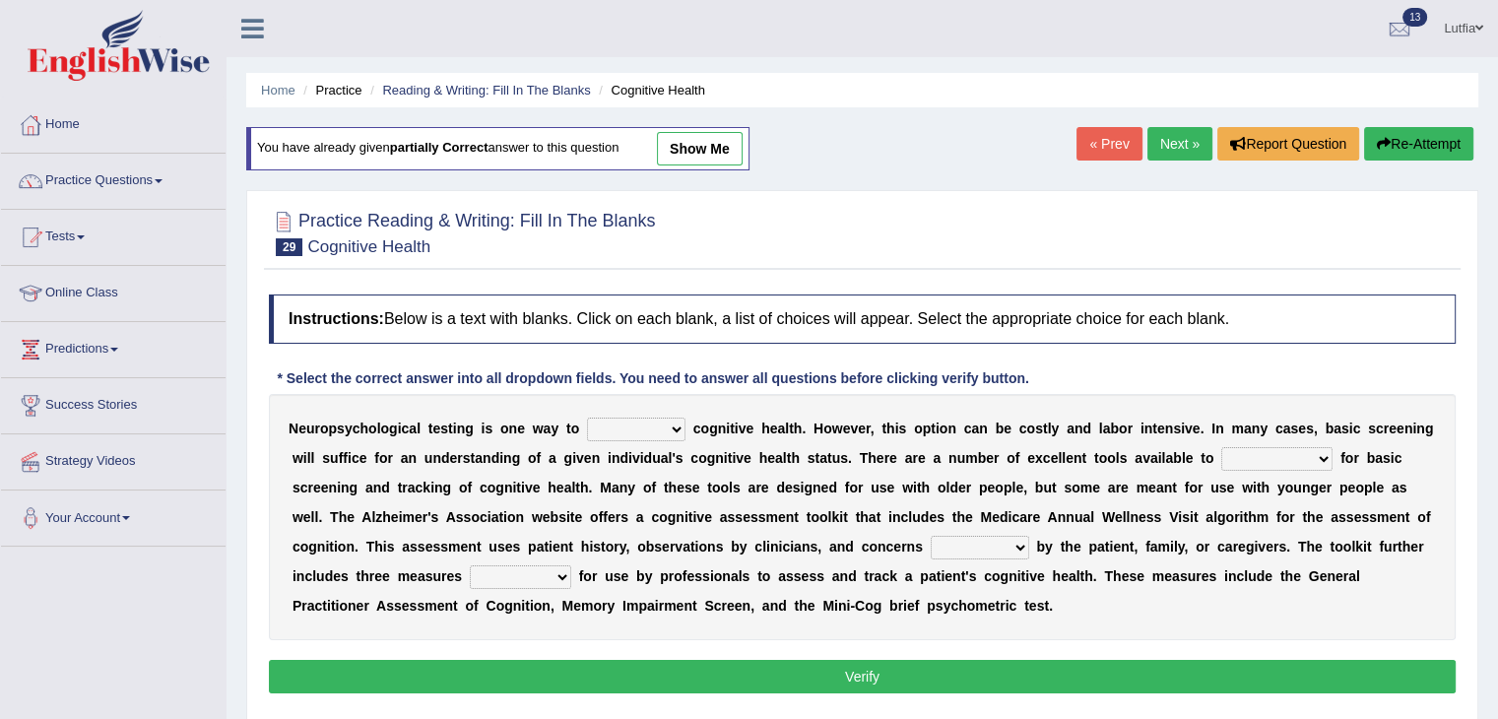
click at [646, 426] on select "obsess assess possess access" at bounding box center [636, 429] width 98 height 24
select select "assess"
click at [587, 417] on select "obsess assess possess access" at bounding box center [636, 429] width 98 height 24
click at [1259, 451] on select "stationers practitioners petitioners questioners" at bounding box center [1276, 459] width 111 height 24
select select "practitioners"
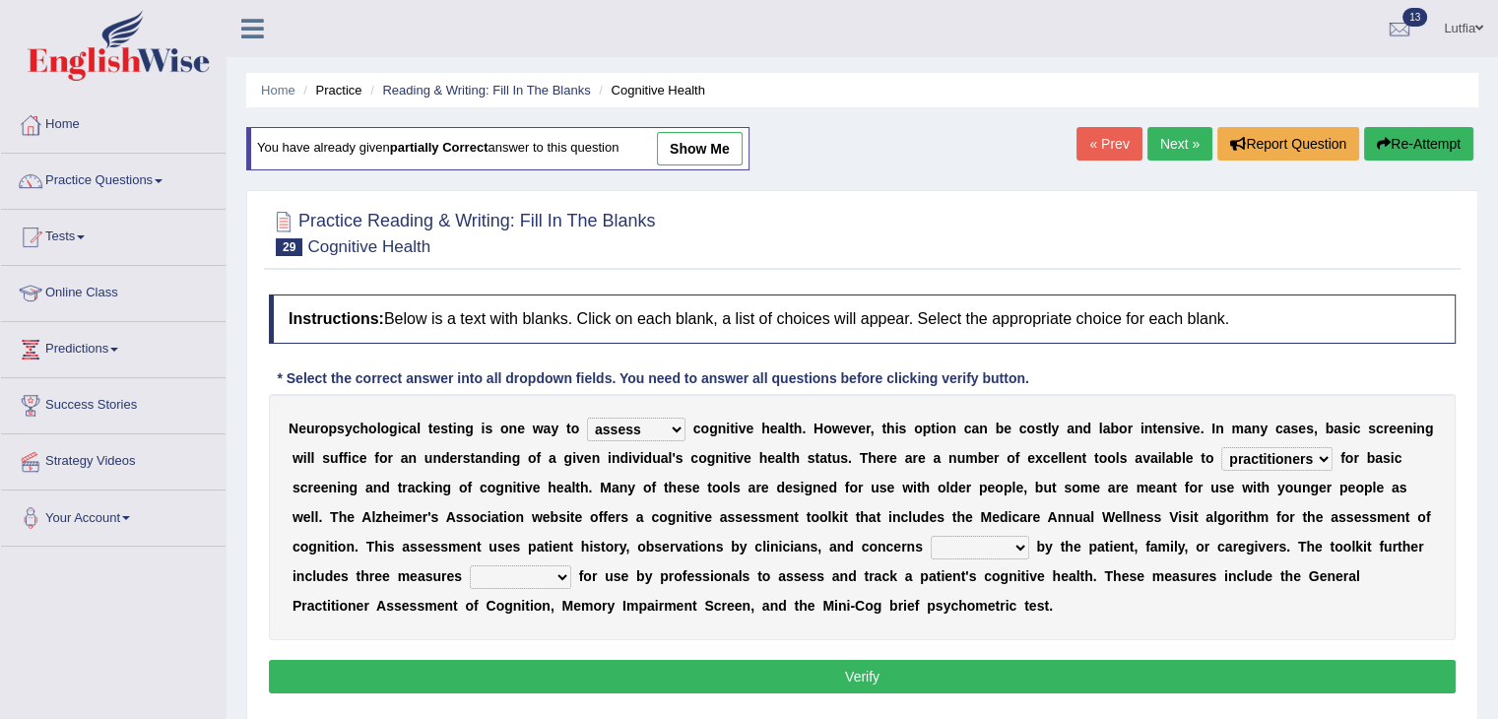
click at [1221, 447] on select "stationers practitioners petitioners questioners" at bounding box center [1276, 459] width 111 height 24
click at [1009, 544] on select "raised rising arising praised" at bounding box center [979, 548] width 98 height 24
select select "raised"
click at [930, 536] on select "raised rising arising praised" at bounding box center [979, 548] width 98 height 24
click at [533, 576] on select "validated intimidated dilapidated antedated" at bounding box center [520, 577] width 101 height 24
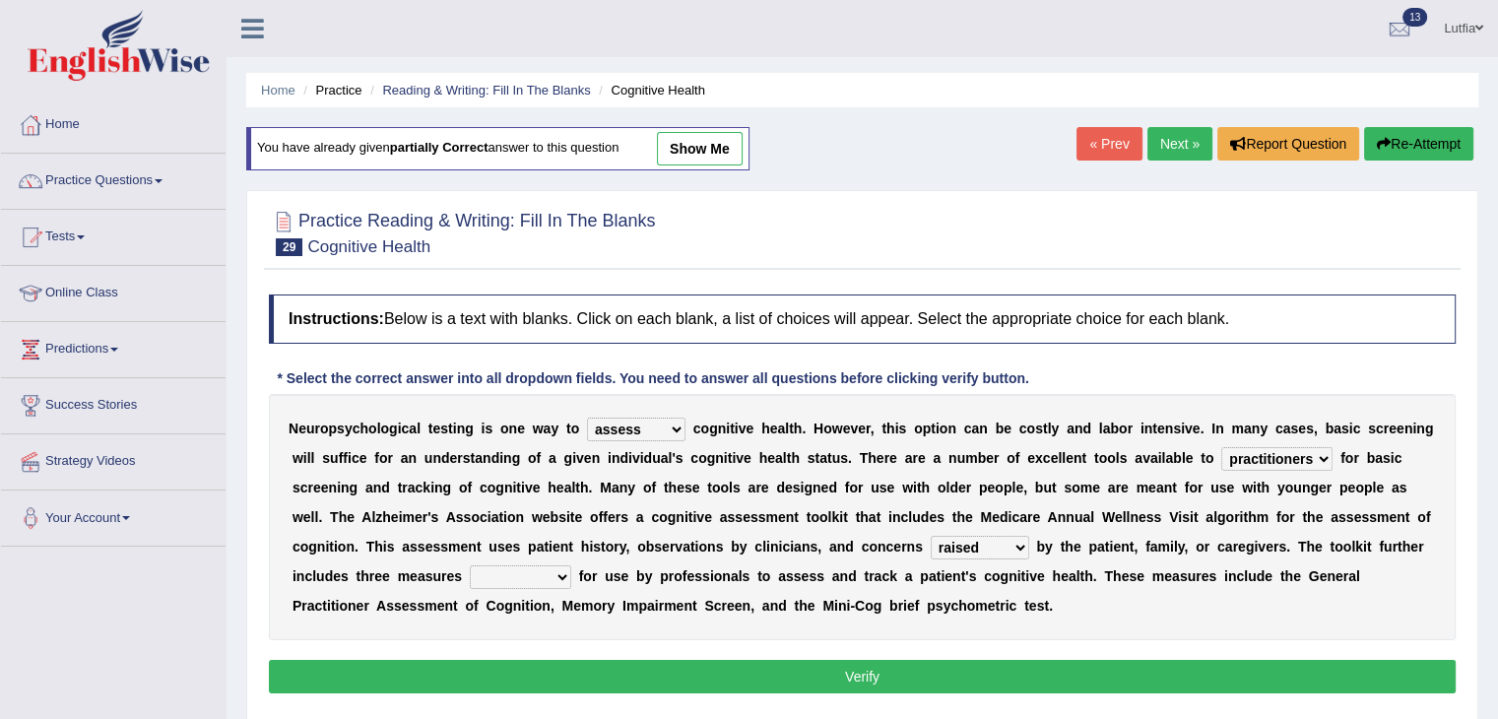
select select "validated"
click at [470, 565] on select "validated intimidated dilapidated antedated" at bounding box center [520, 577] width 101 height 24
click at [589, 671] on button "Verify" at bounding box center [862, 676] width 1186 height 33
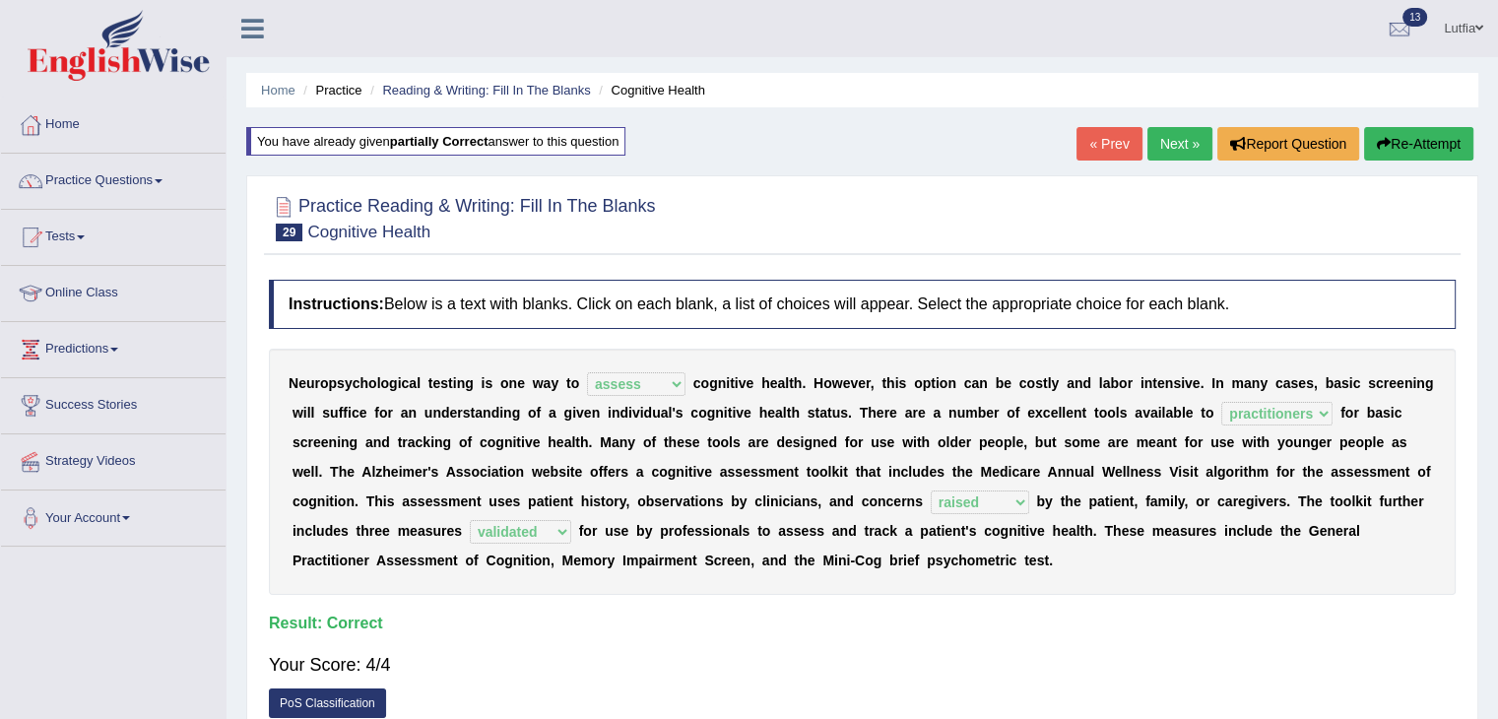
click at [1175, 148] on link "Next »" at bounding box center [1179, 143] width 65 height 33
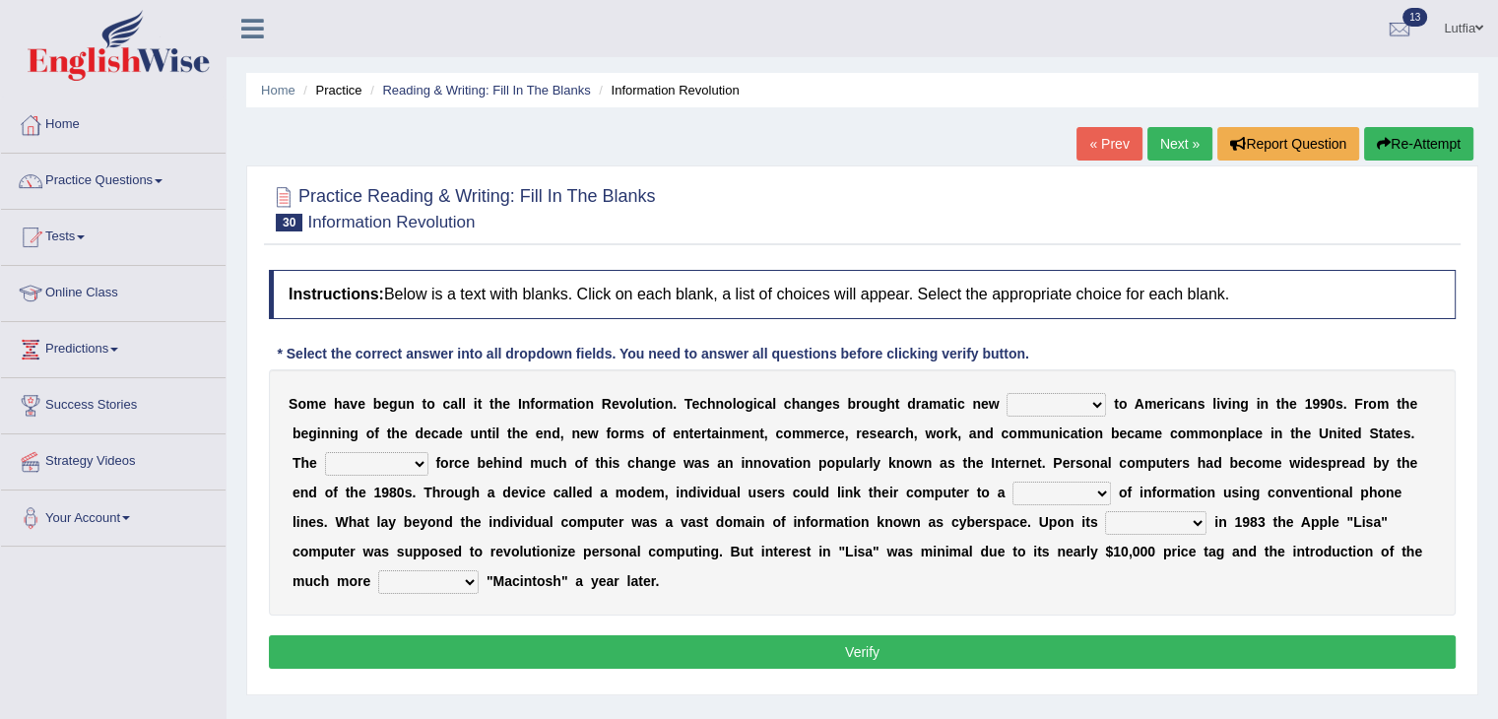
click at [1044, 398] on select "challenges puzzles options confusion" at bounding box center [1055, 405] width 99 height 24
select select "challenges"
click at [1006, 393] on select "challenges puzzles options confusion" at bounding box center [1055, 405] width 99 height 24
click at [405, 462] on select "unremitting uninspiring driving insinuating" at bounding box center [376, 464] width 103 height 24
select select "driving"
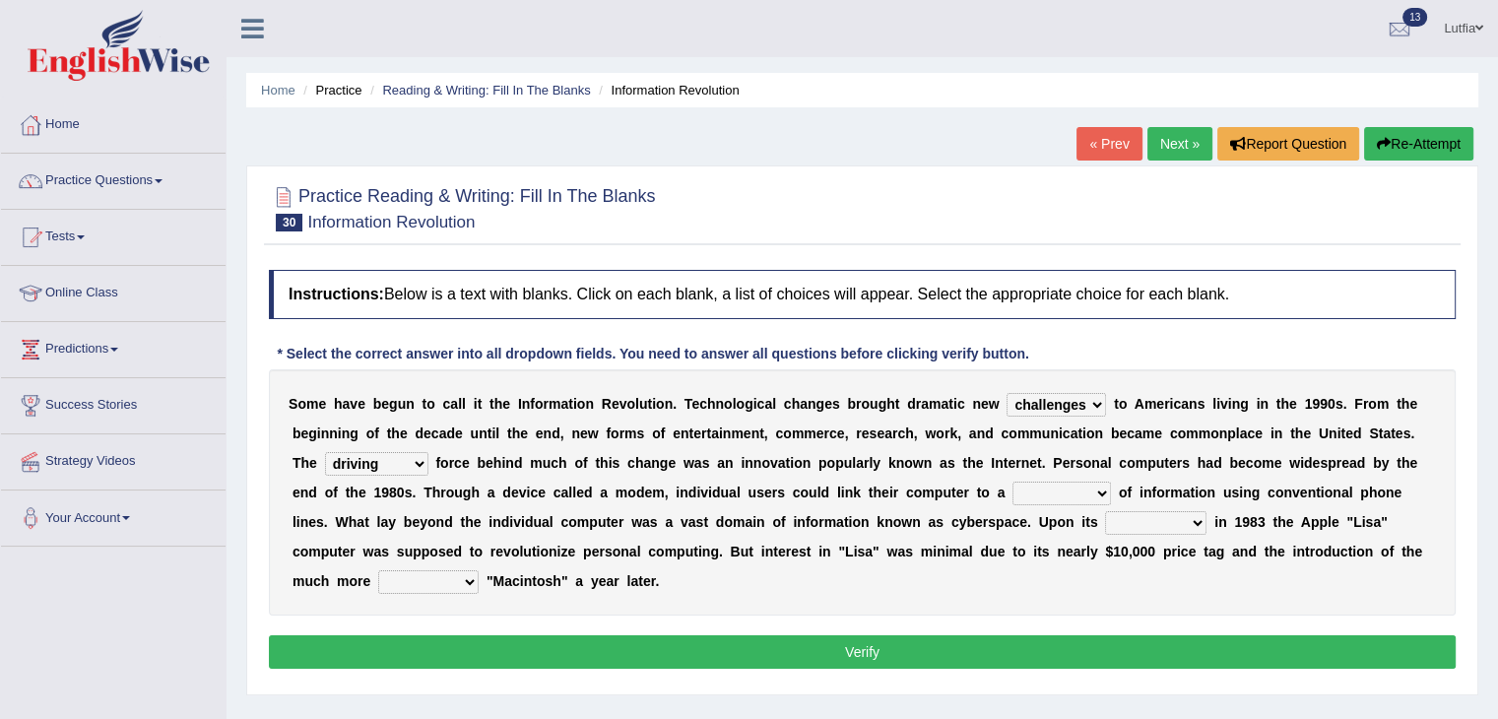
click at [325, 452] on select "unremitting uninspiring driving insinuating" at bounding box center [376, 464] width 103 height 24
click at [1095, 493] on select "magnitude bulk wealth volume" at bounding box center [1061, 493] width 98 height 24
select select "magnitude"
click at [1012, 481] on select "magnitude bulk wealth volume" at bounding box center [1061, 493] width 98 height 24
click at [1170, 522] on select "relief release publication emission" at bounding box center [1155, 523] width 101 height 24
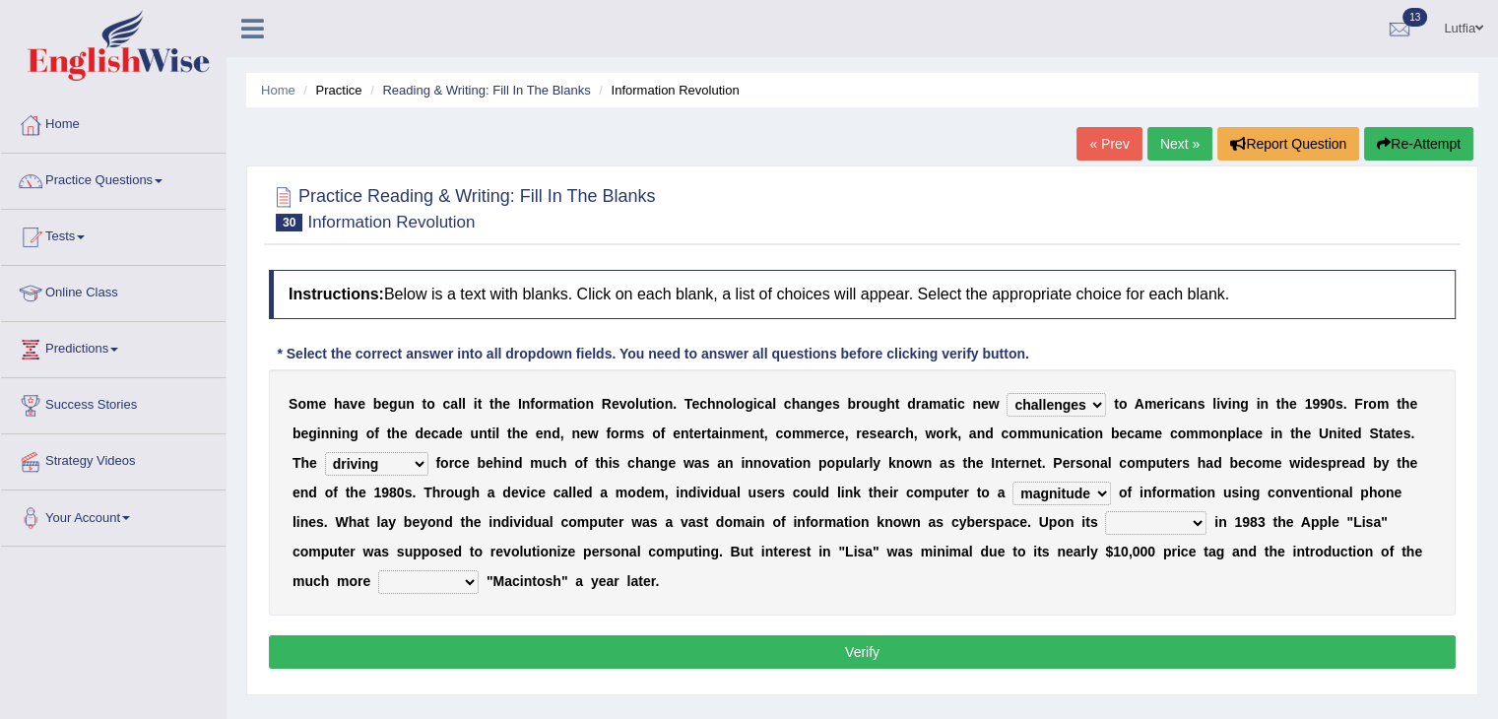
select select "publication"
click at [1105, 511] on select "relief release publication emission" at bounding box center [1155, 523] width 101 height 24
click at [436, 580] on select "convenient affordable advanced formidable" at bounding box center [428, 582] width 100 height 24
select select "affordable"
click at [378, 570] on select "convenient affordable advanced formidable" at bounding box center [428, 582] width 100 height 24
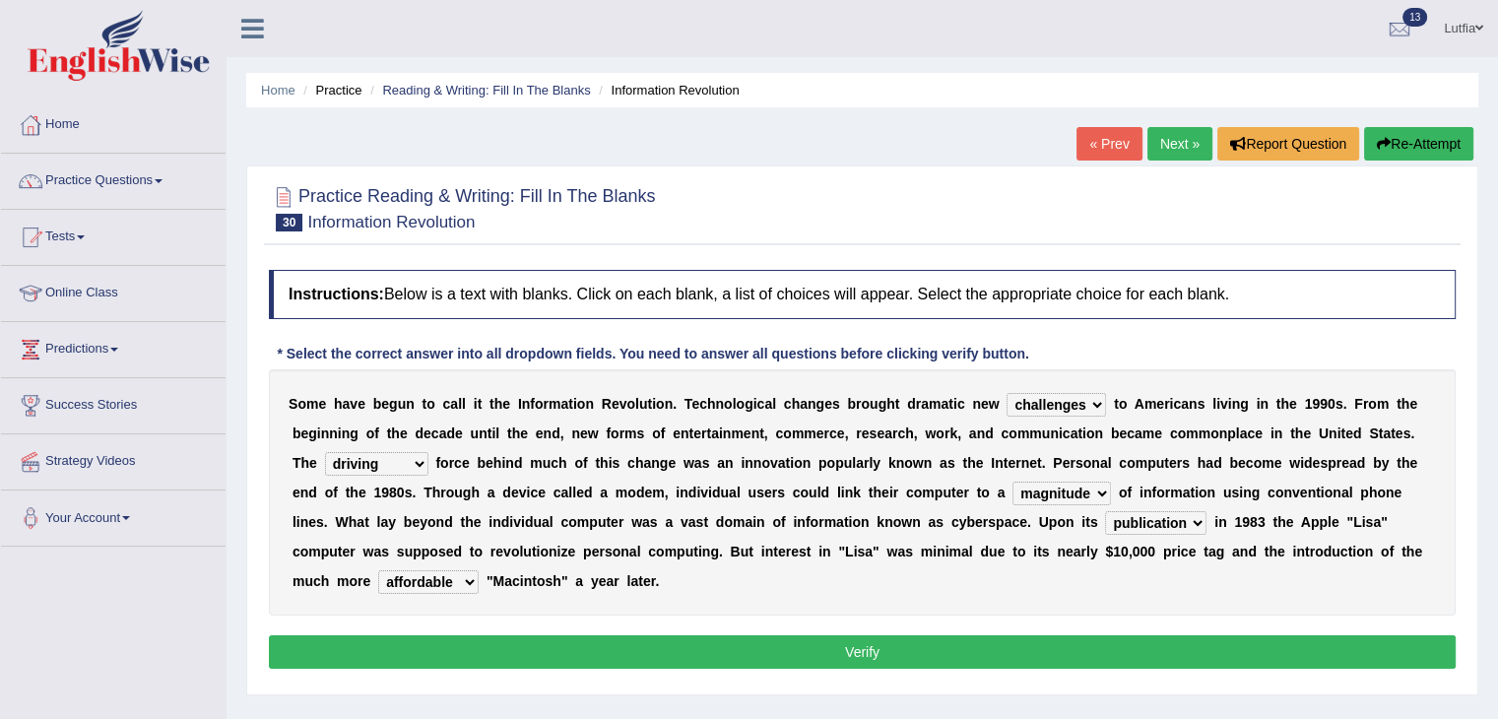
click at [606, 654] on button "Verify" at bounding box center [862, 651] width 1186 height 33
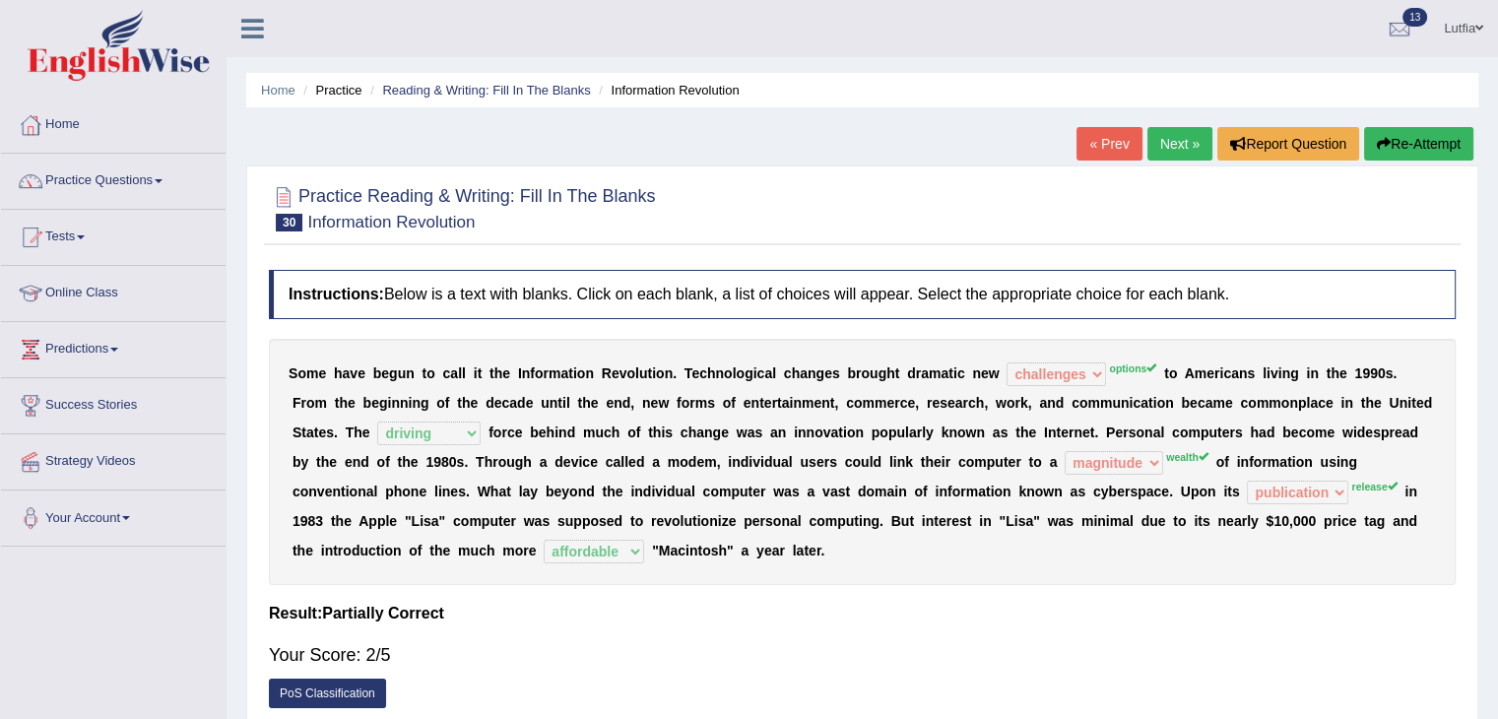
click at [1412, 139] on button "Re-Attempt" at bounding box center [1418, 143] width 109 height 33
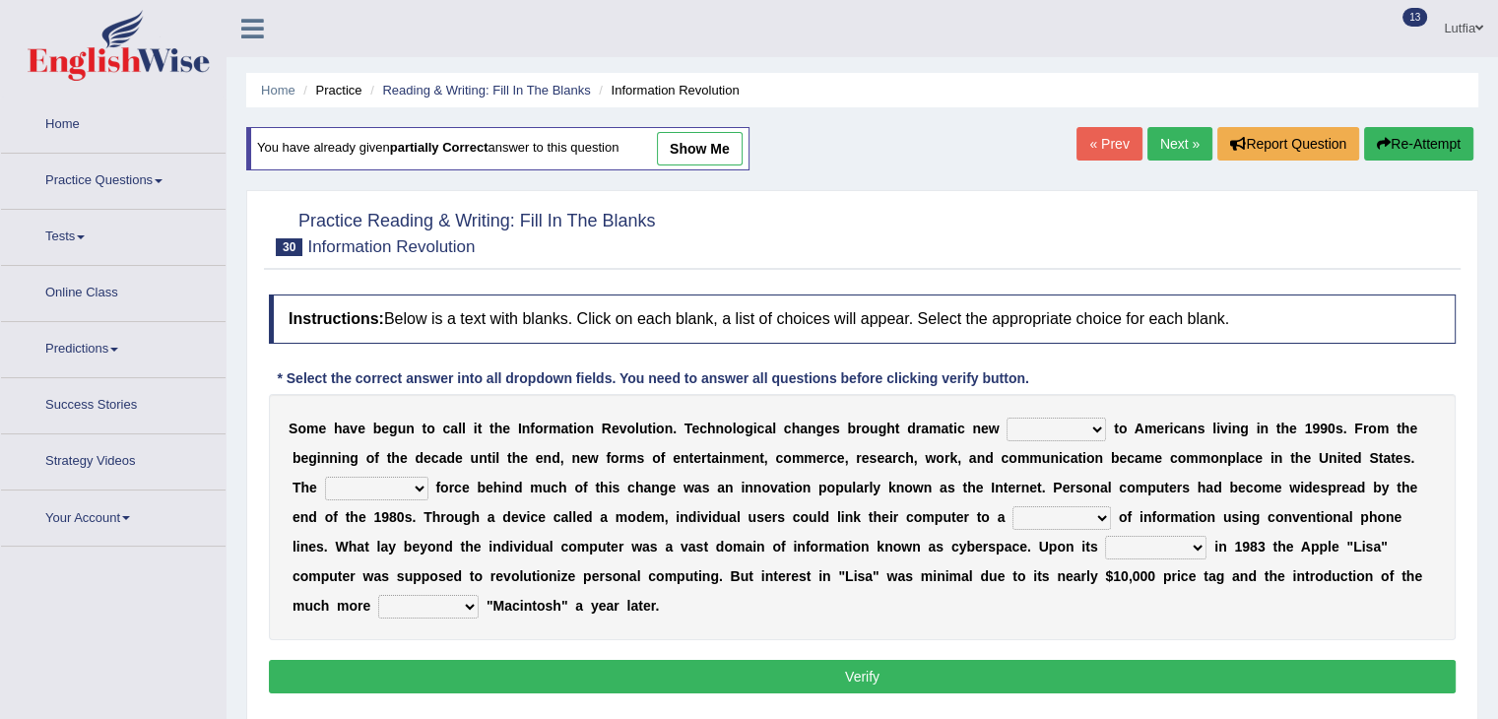
drag, startPoint x: 0, startPoint y: 0, endPoint x: 1068, endPoint y: 424, distance: 1149.5
click at [1068, 424] on select "challenges puzzles options confusion" at bounding box center [1055, 429] width 99 height 24
select select "options"
click at [1006, 417] on select "challenges puzzles options confusion" at bounding box center [1055, 429] width 99 height 24
click at [1086, 517] on select "magnitude bulk wealth volume" at bounding box center [1061, 518] width 98 height 24
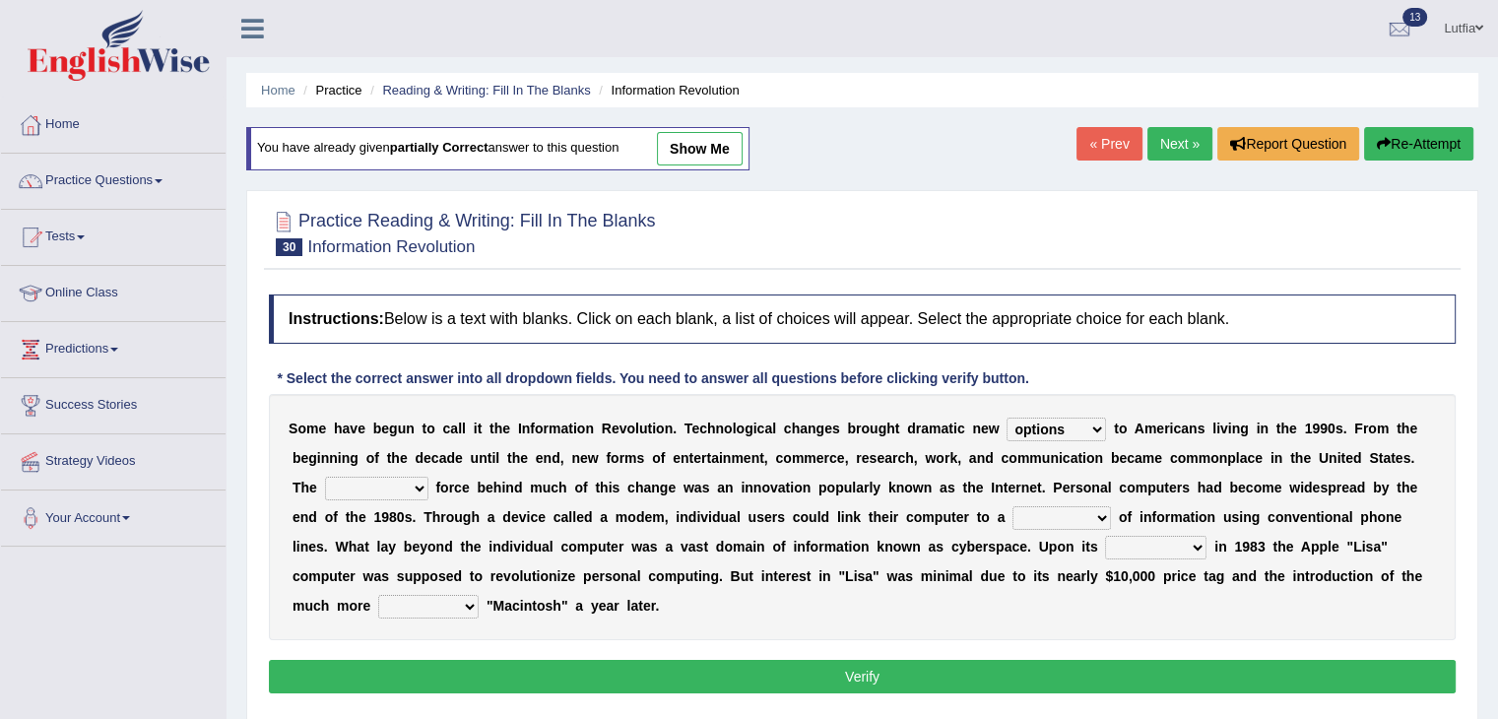
select select "wealth"
click at [1012, 506] on select "magnitude bulk wealth volume" at bounding box center [1061, 518] width 98 height 24
click at [1186, 541] on select "relief release publication emission" at bounding box center [1155, 548] width 101 height 24
select select "relief"
click at [1105, 536] on select "relief release publication emission" at bounding box center [1155, 548] width 101 height 24
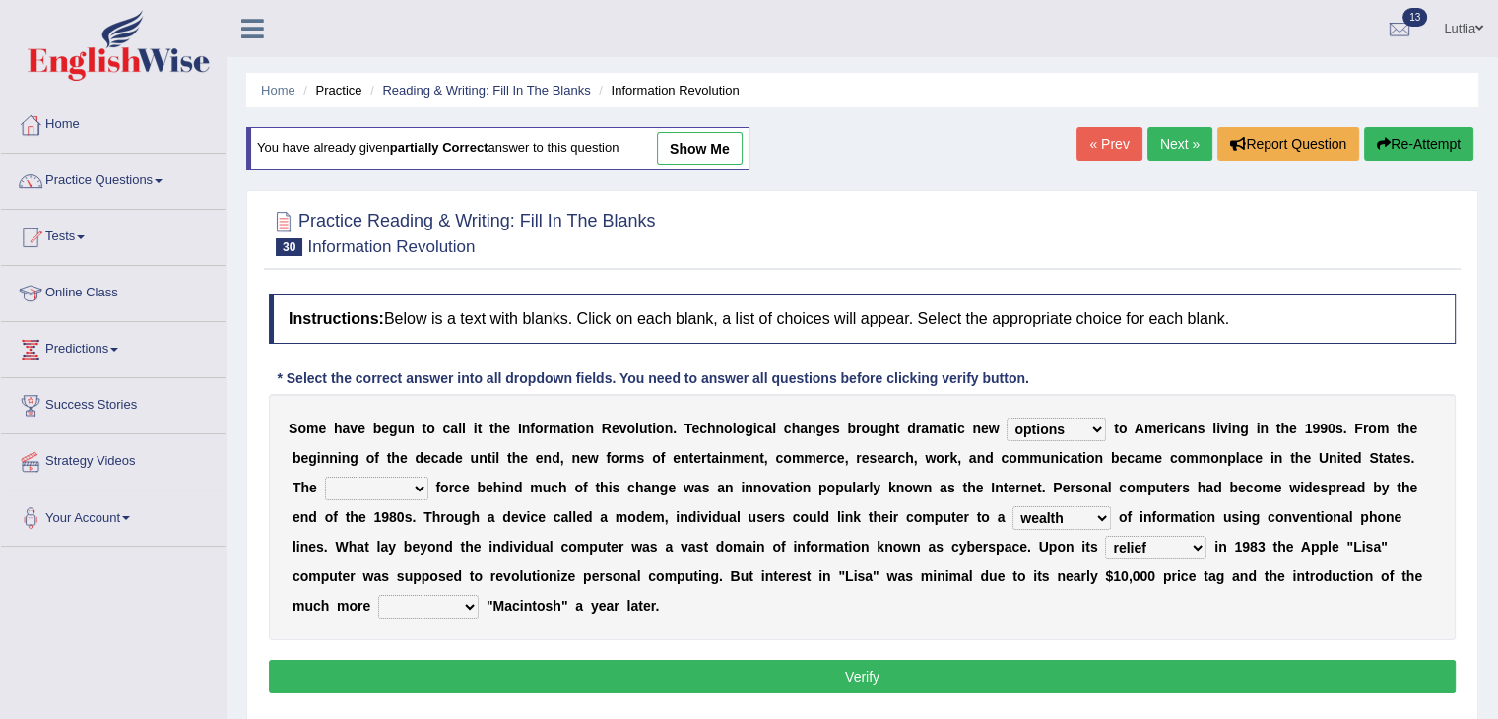
click at [449, 601] on select "convenient affordable advanced formidable" at bounding box center [428, 607] width 100 height 24
select select "affordable"
click at [378, 595] on select "convenient affordable advanced formidable" at bounding box center [428, 607] width 100 height 24
click at [379, 484] on select "unremitting uninspiring driving insinuating" at bounding box center [376, 489] width 103 height 24
select select "driving"
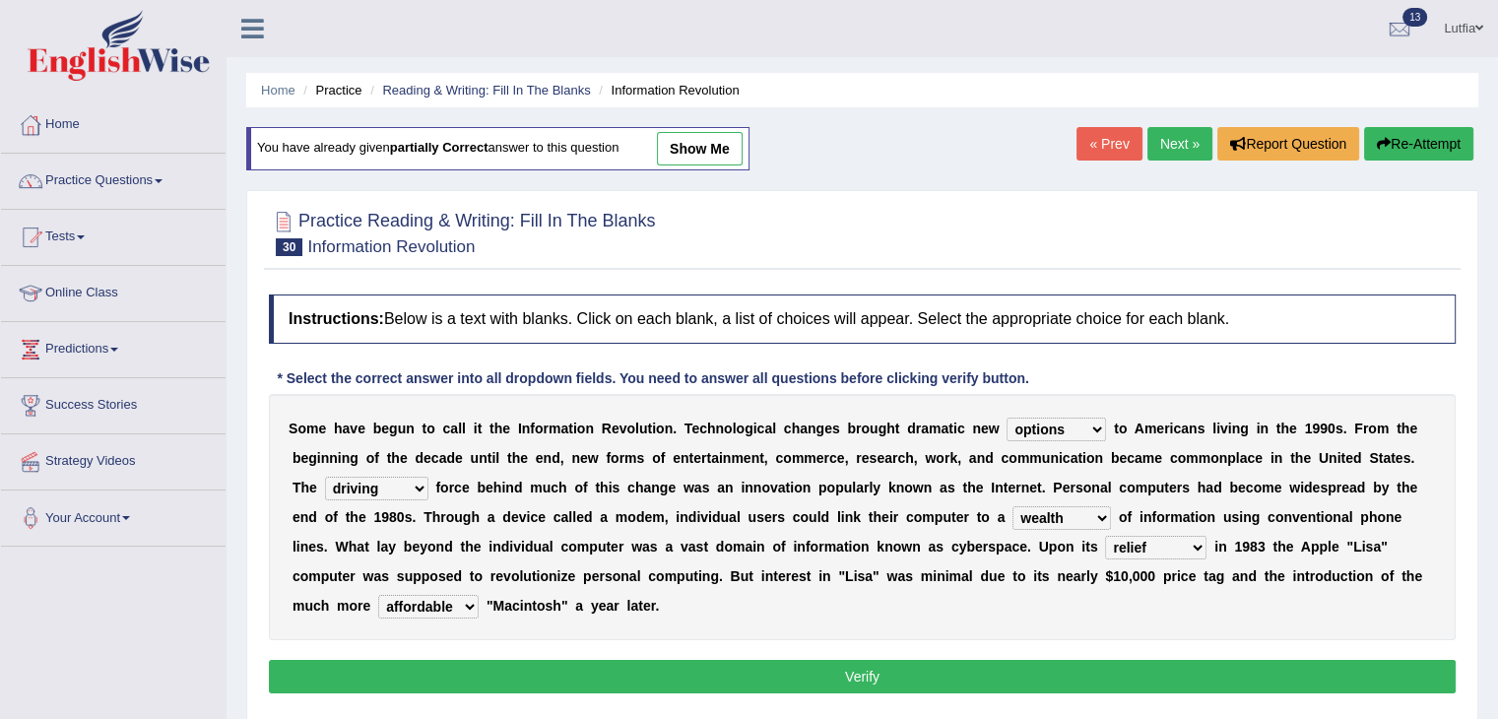
click at [325, 477] on select "unremitting uninspiring driving insinuating" at bounding box center [376, 489] width 103 height 24
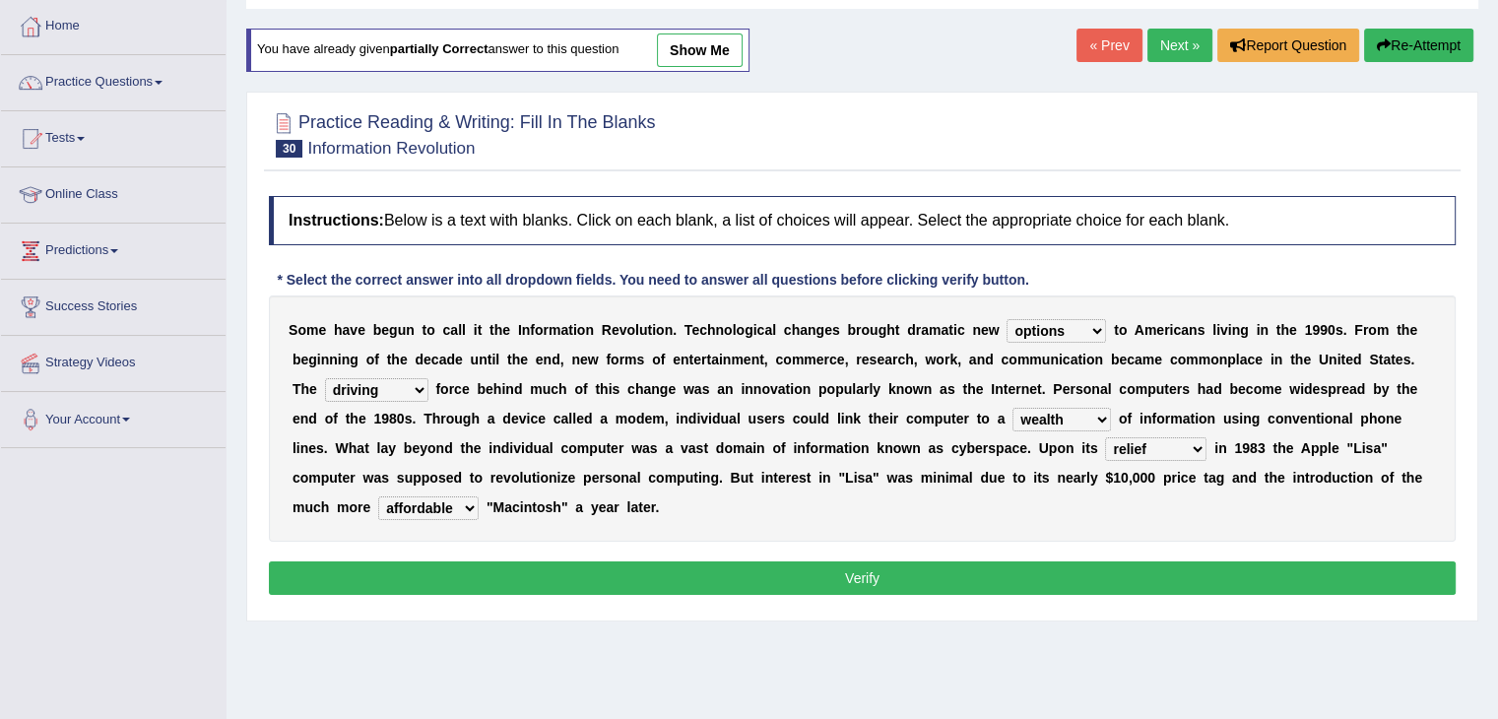
click at [553, 578] on button "Verify" at bounding box center [862, 577] width 1186 height 33
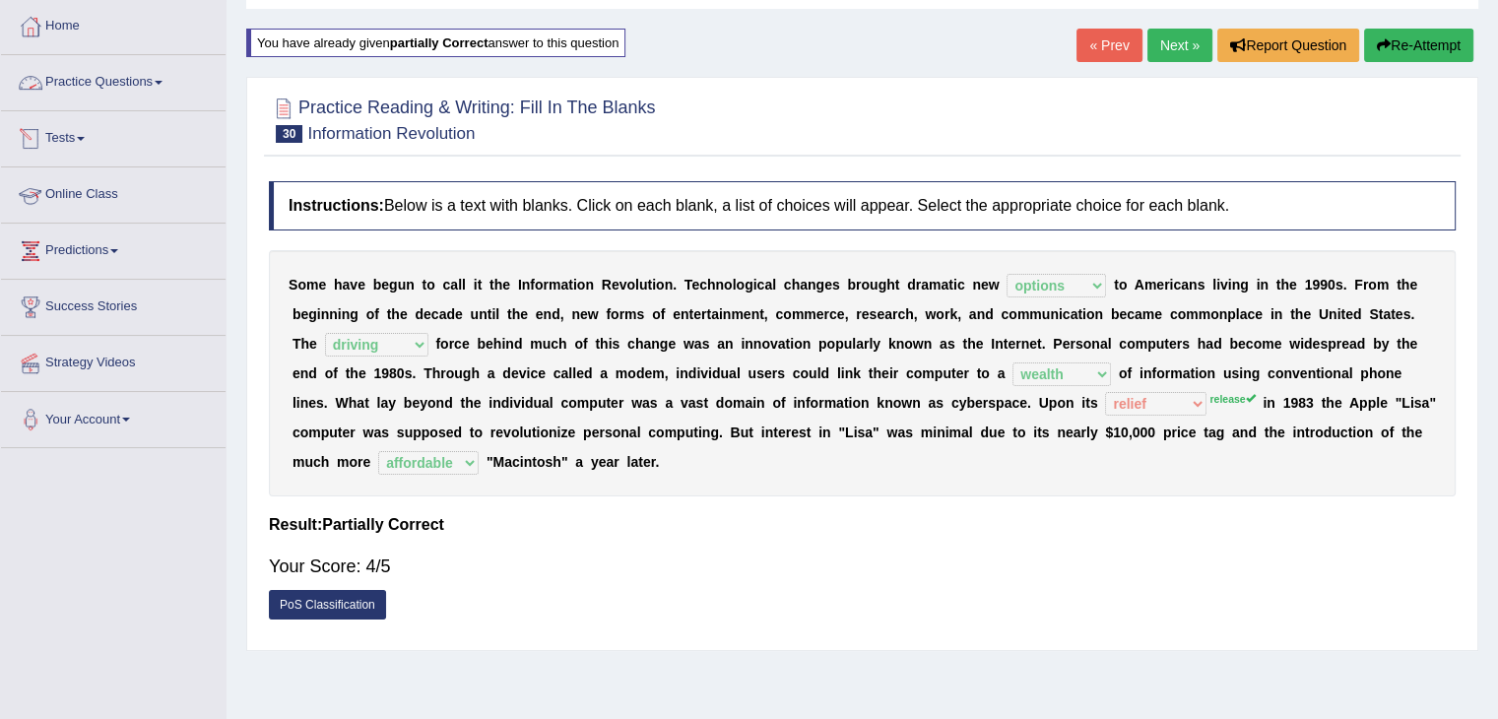
click at [103, 89] on link "Practice Questions" at bounding box center [113, 79] width 224 height 49
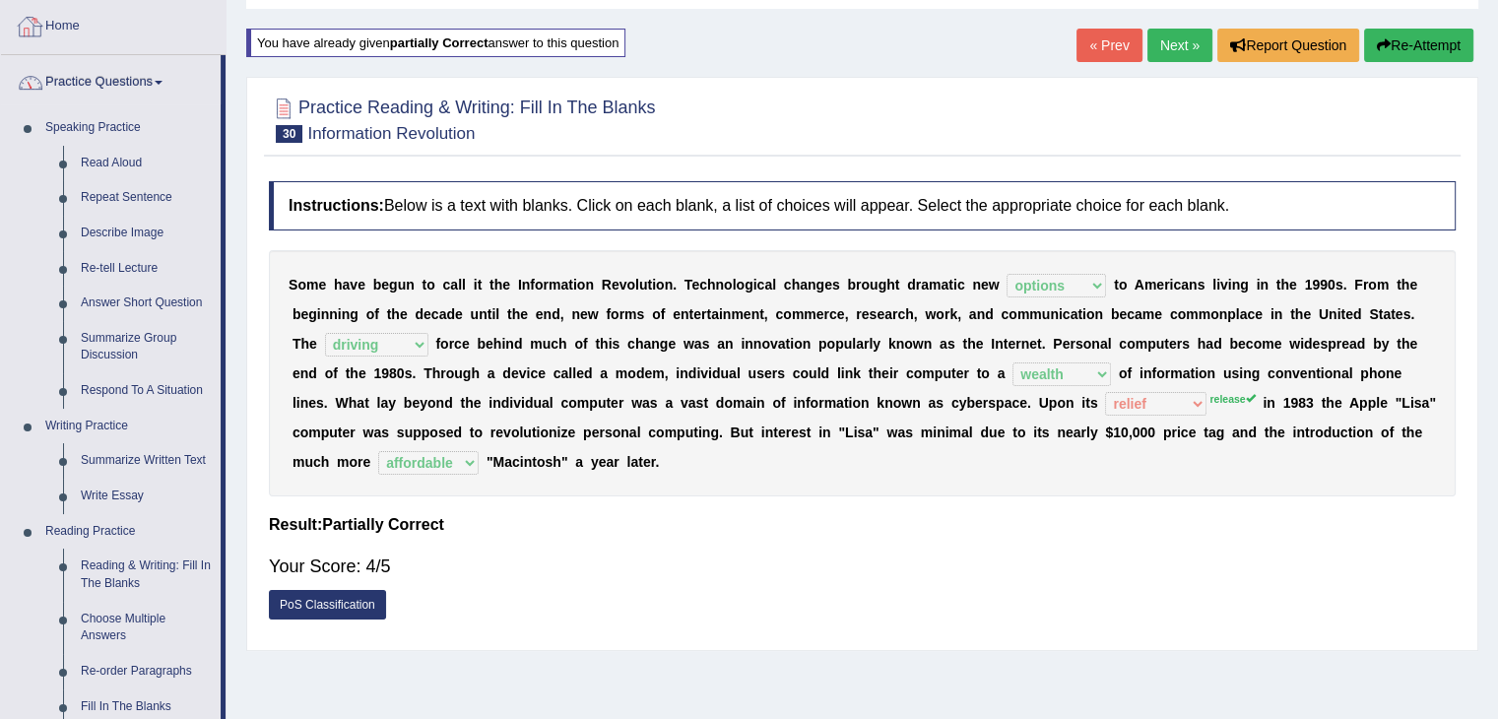
click at [65, 19] on link "Home" at bounding box center [113, 23] width 224 height 49
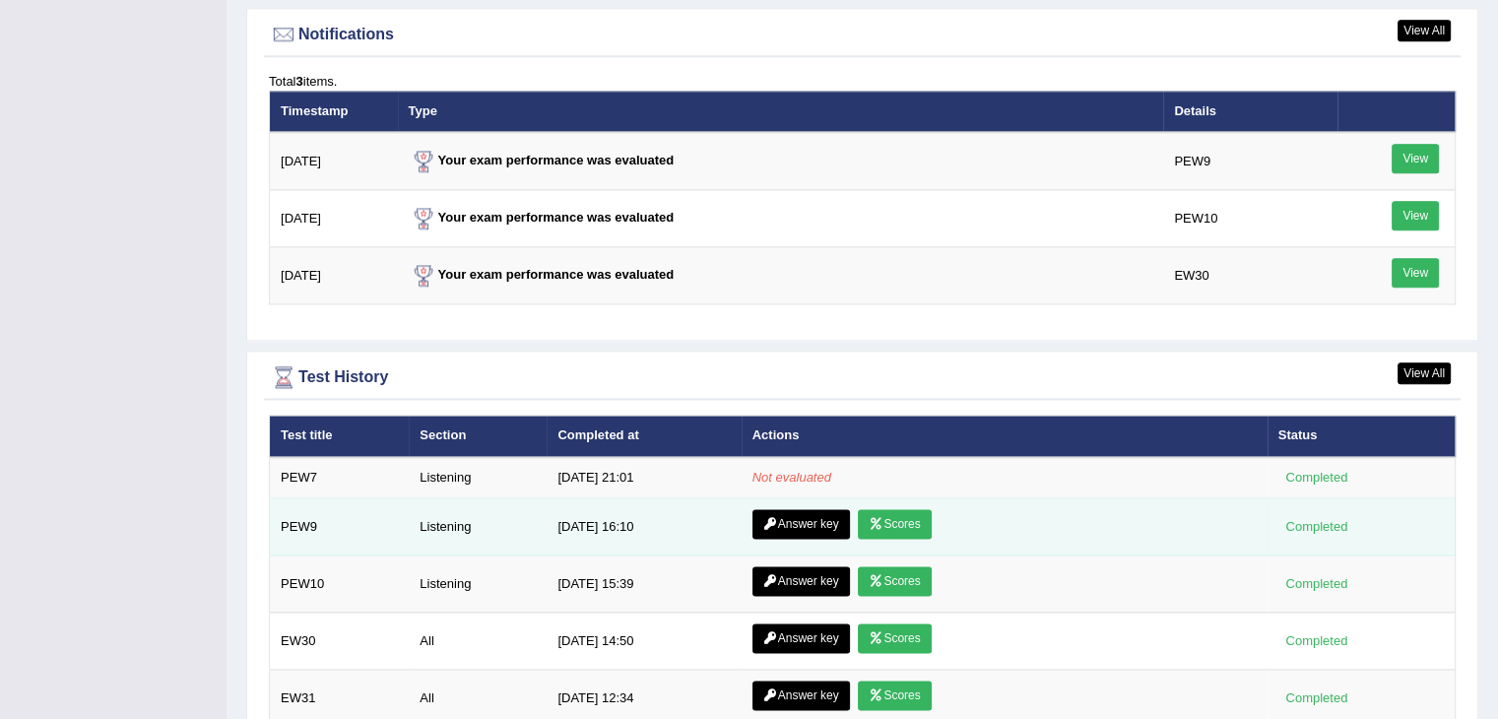
scroll to position [2560, 0]
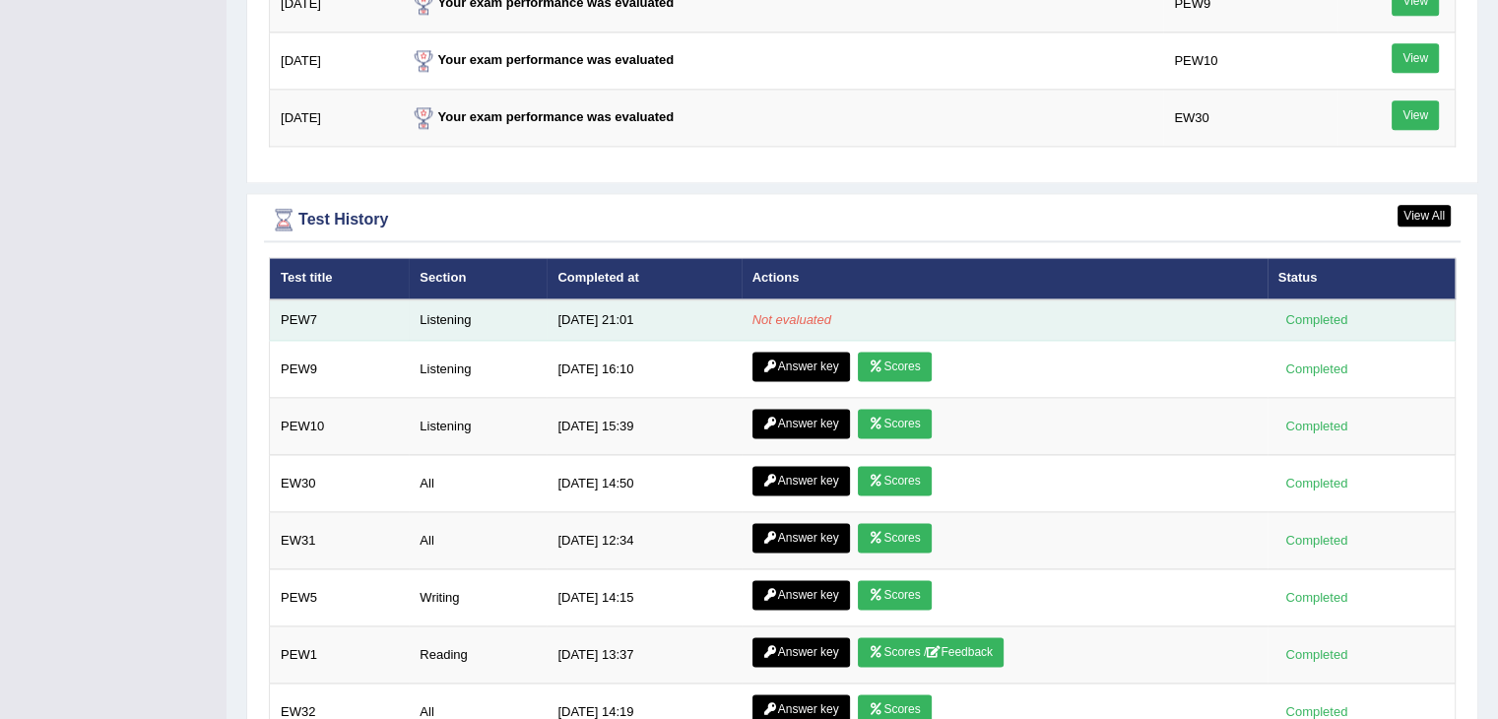
click at [449, 309] on td "Listening" at bounding box center [478, 319] width 138 height 41
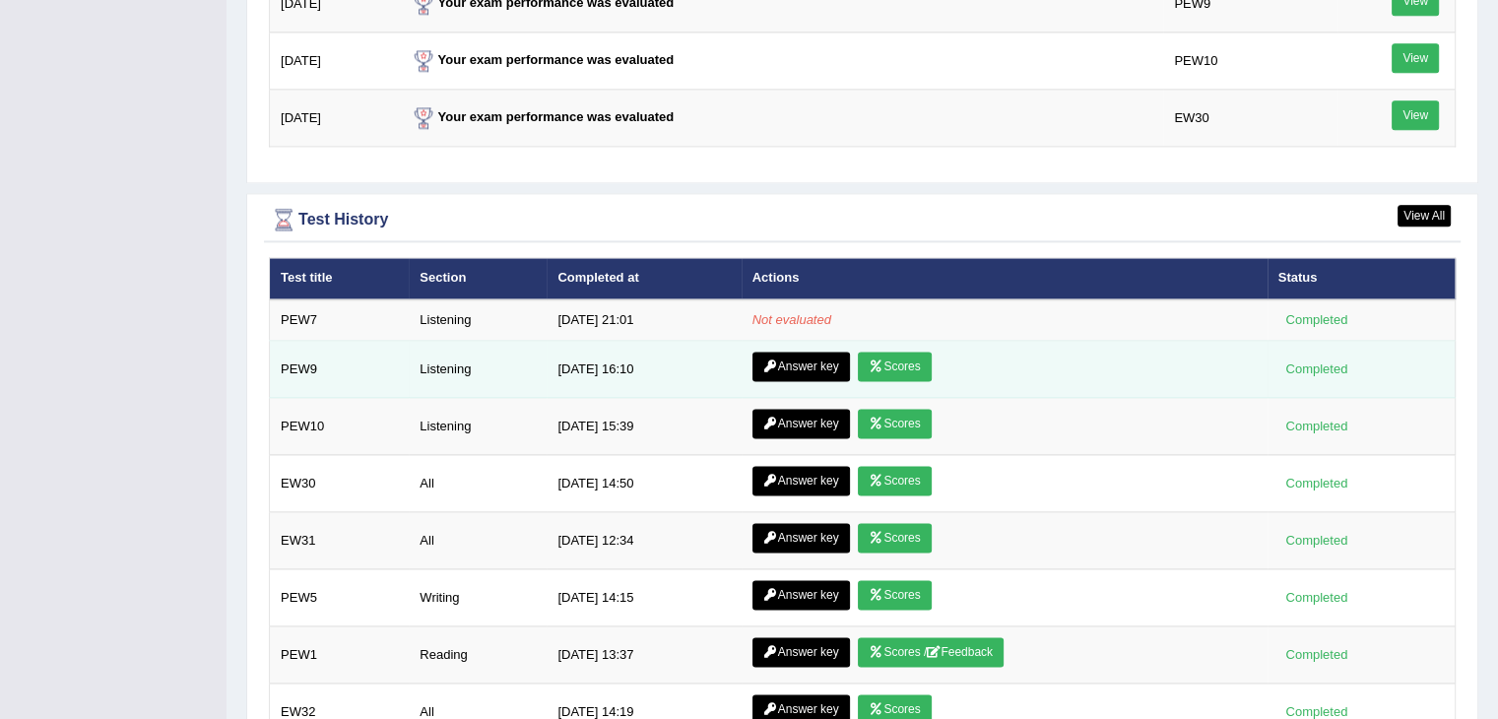
click at [880, 360] on link "Scores" at bounding box center [894, 367] width 73 height 30
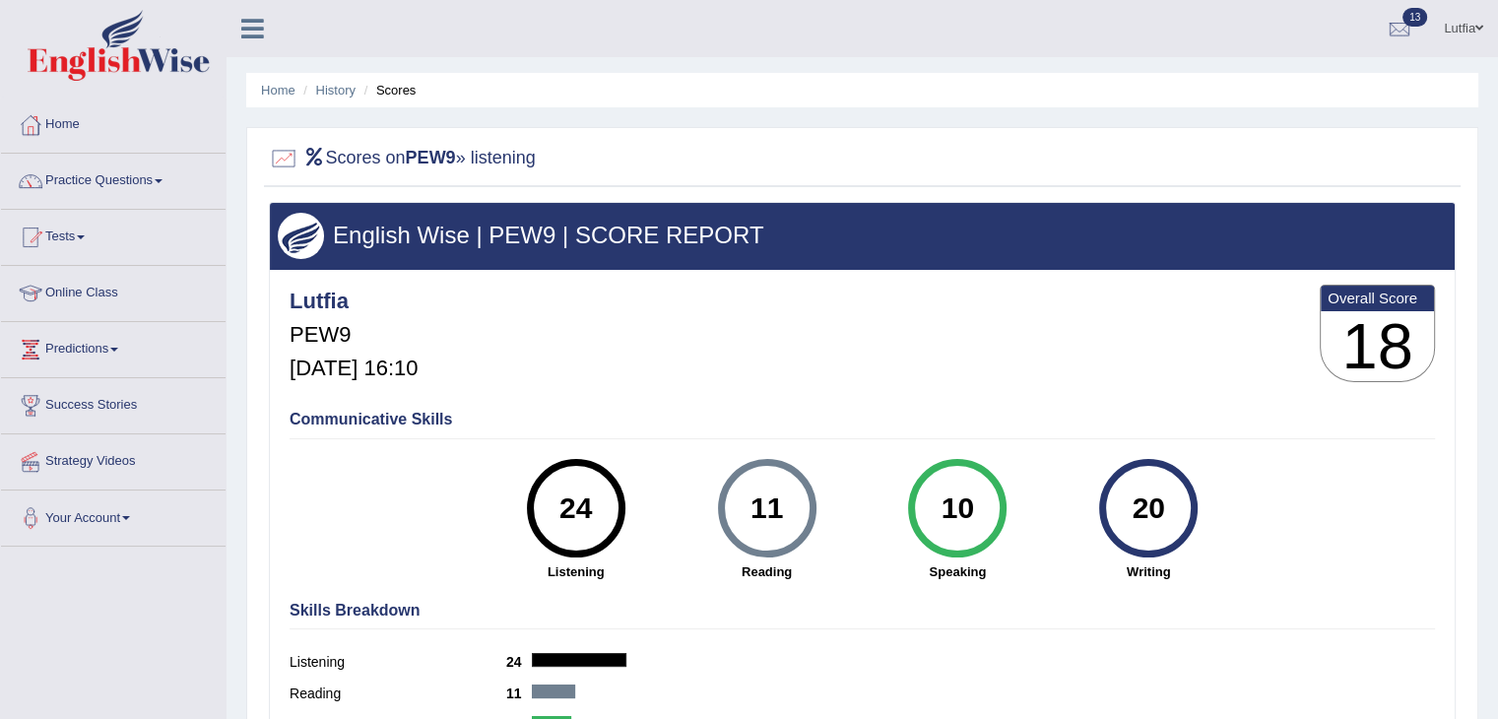
click at [73, 117] on link "Home" at bounding box center [113, 121] width 224 height 49
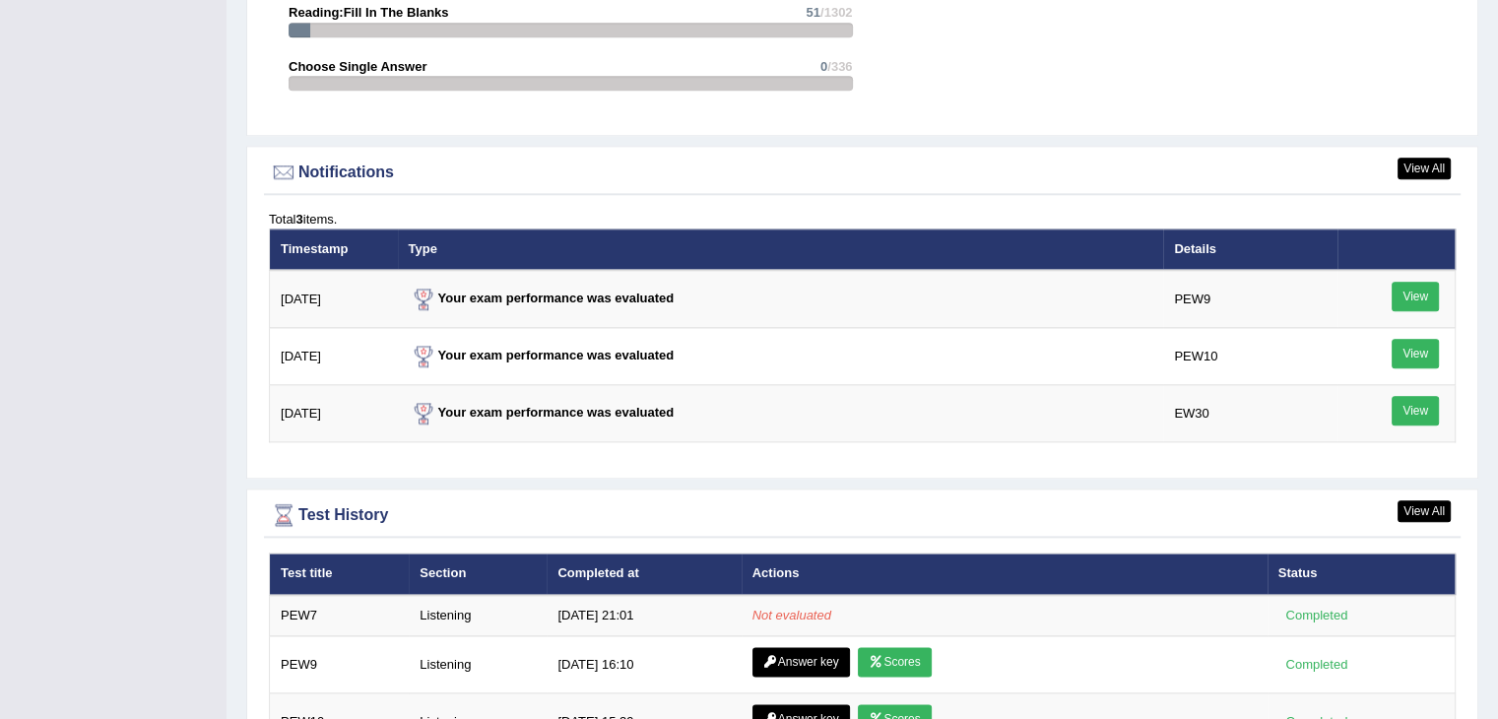
scroll to position [2665, 0]
